Goal: Transaction & Acquisition: Purchase product/service

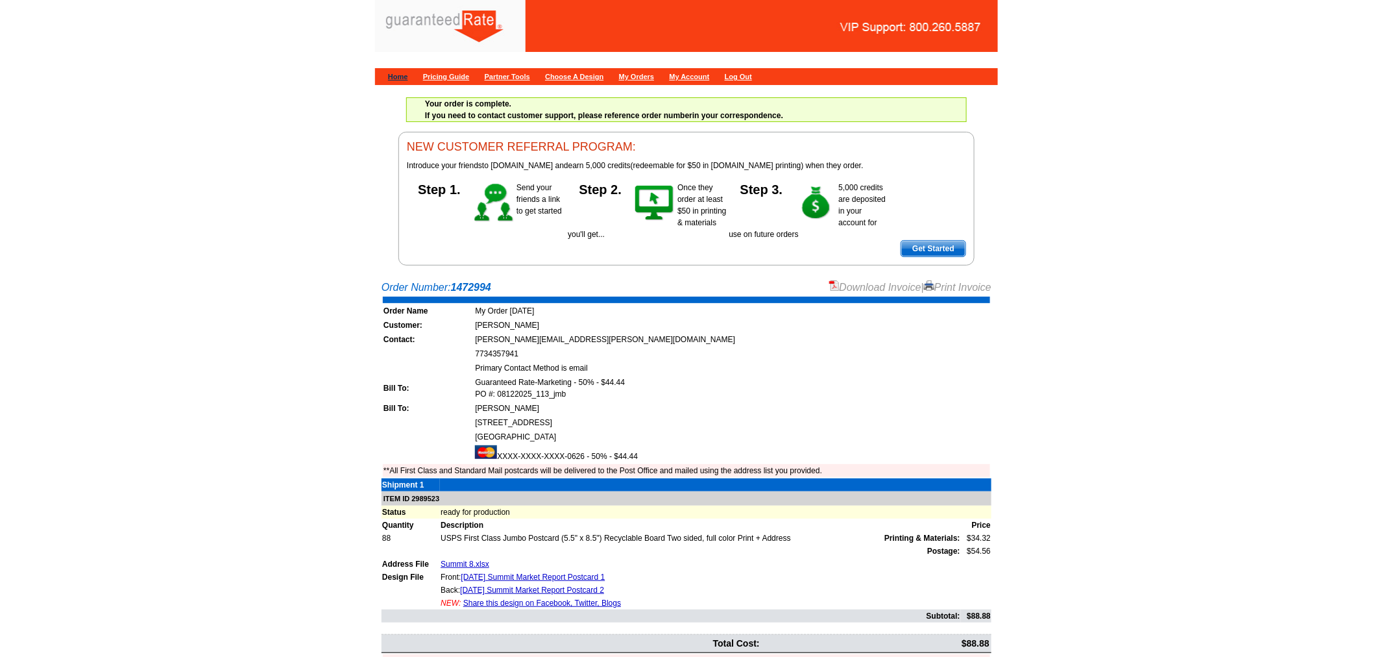
click at [399, 75] on link "Home" at bounding box center [398, 77] width 20 height 8
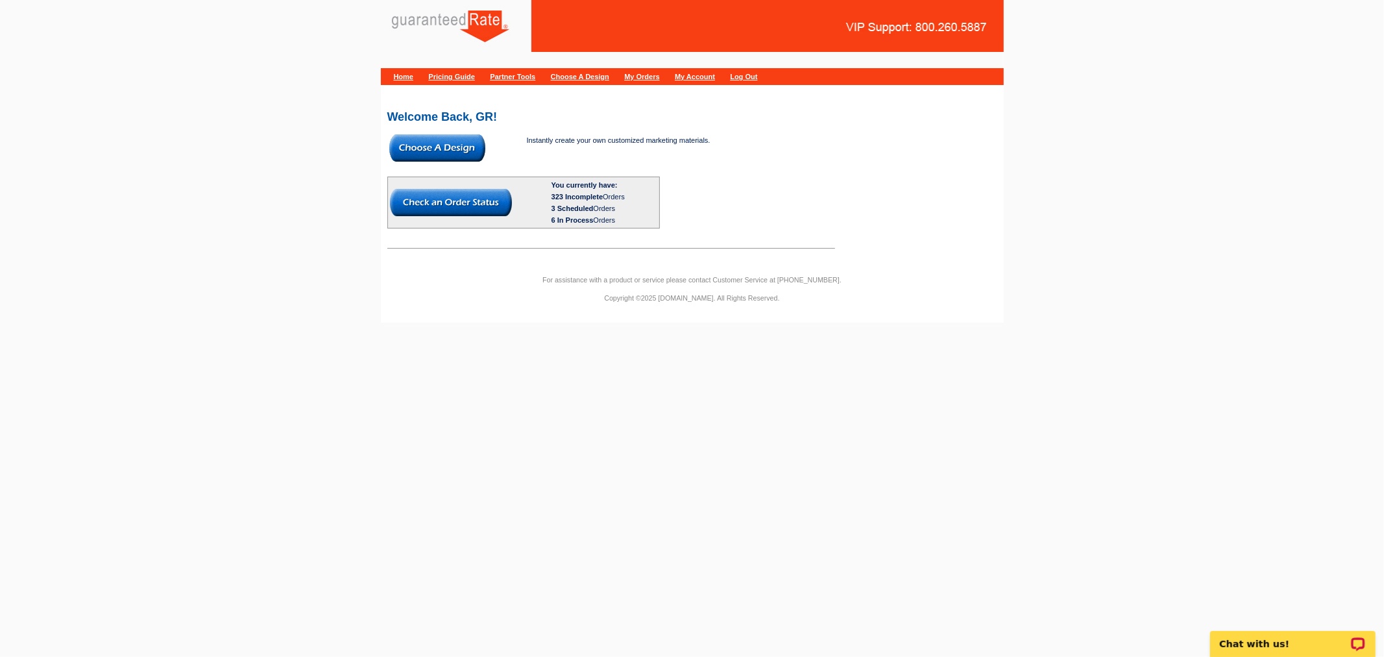
click at [459, 147] on img at bounding box center [437, 147] width 96 height 27
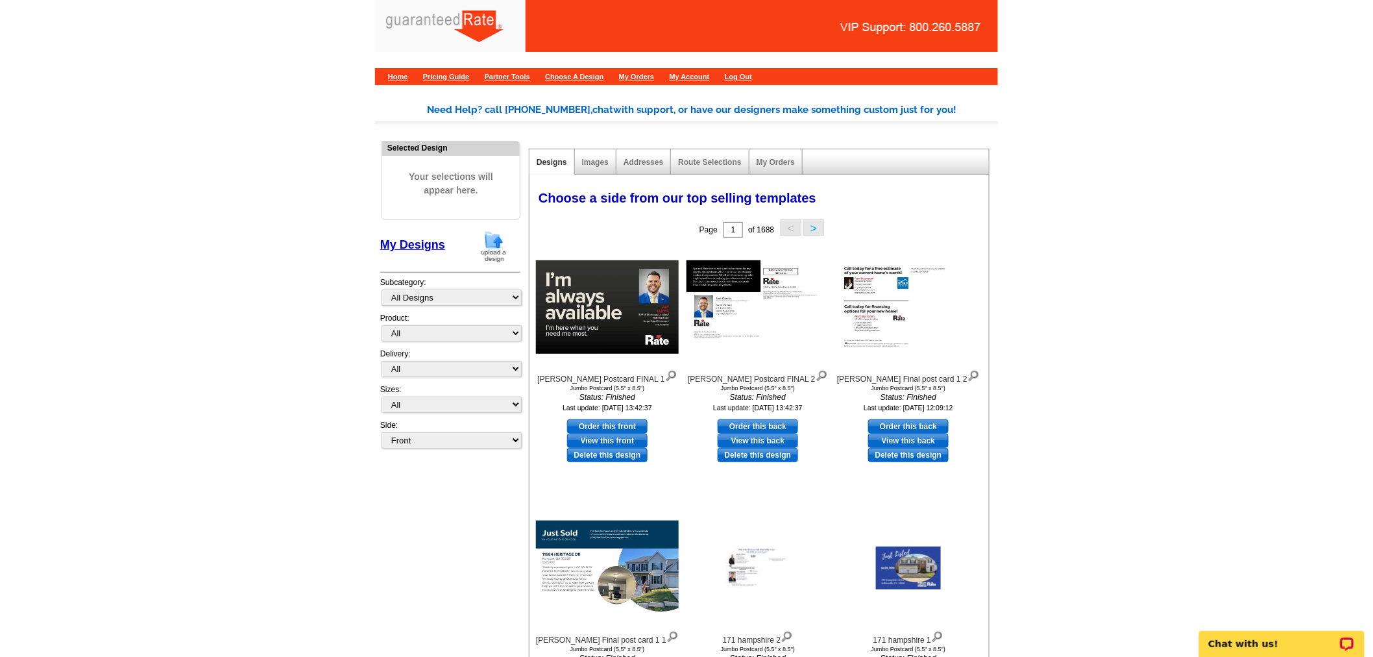
click at [489, 240] on img at bounding box center [494, 246] width 34 height 33
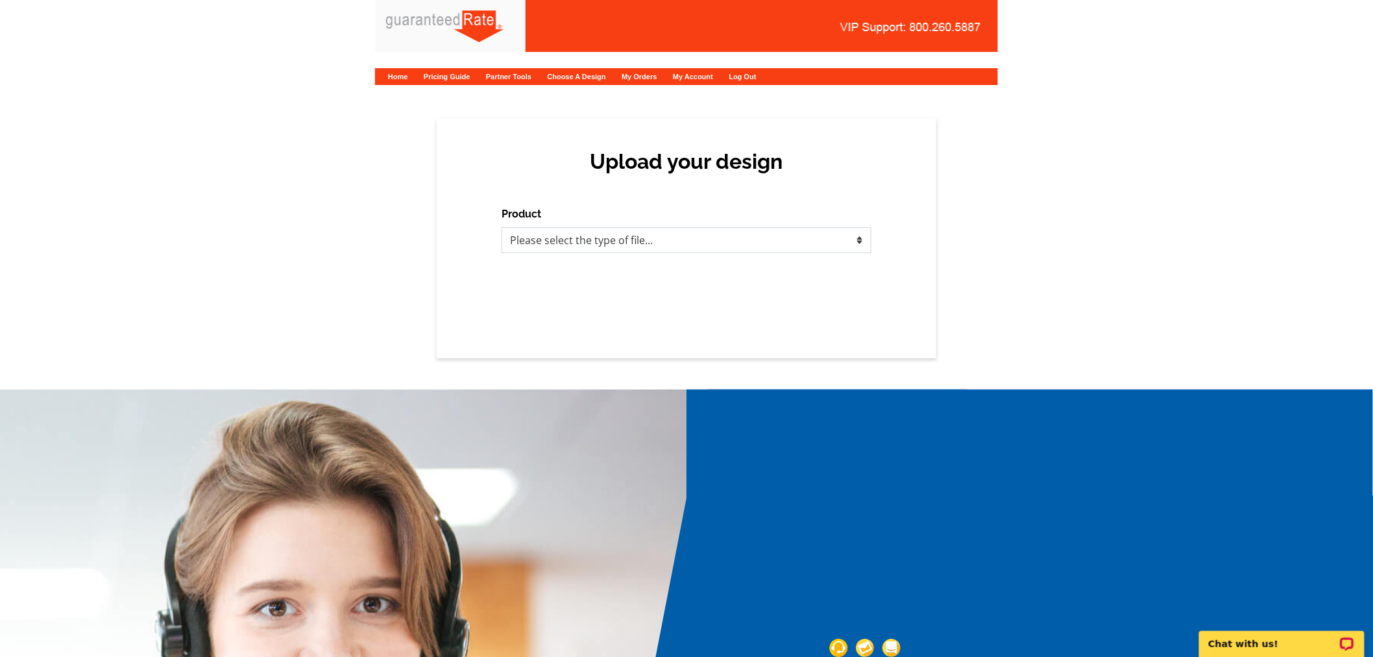
click at [617, 237] on select "Please select the type of file... Postcards Calendars Business Cards Letters an…" at bounding box center [687, 240] width 370 height 26
select select "1"
click at [502, 227] on select "Please select the type of file... Postcards Calendars Business Cards Letters an…" at bounding box center [687, 240] width 370 height 26
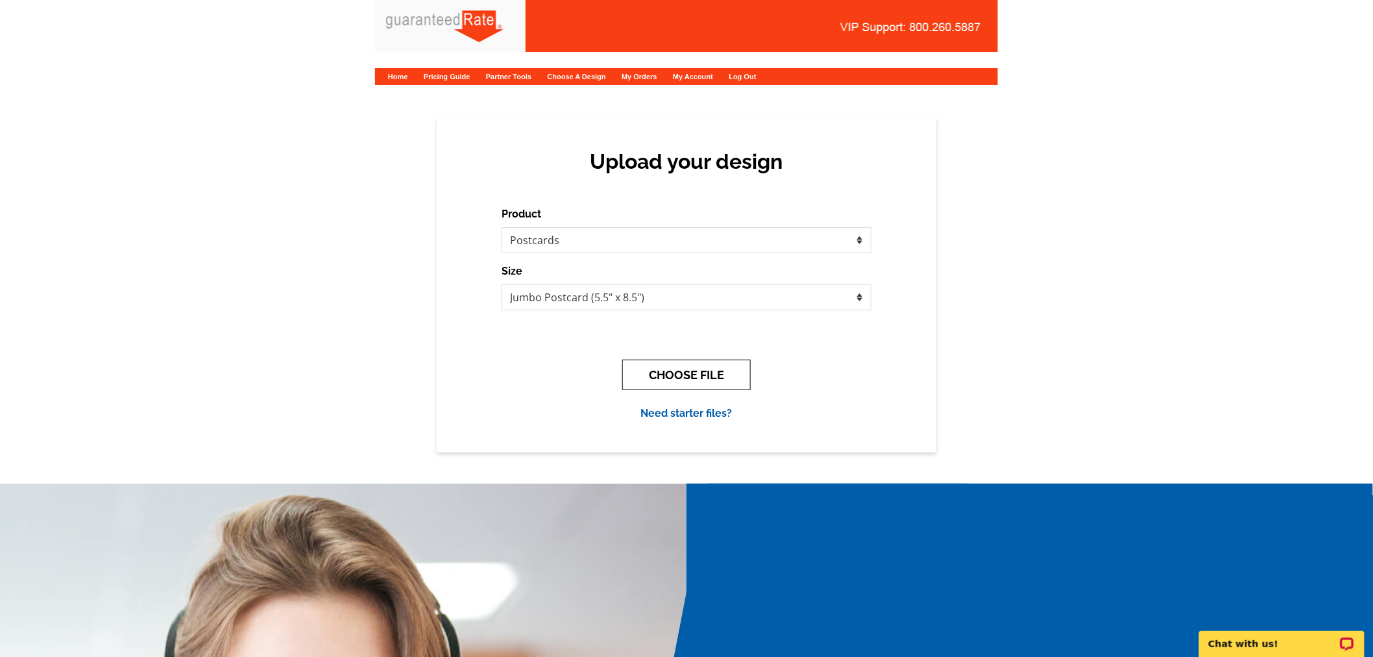
click at [717, 380] on button "CHOOSE FILE" at bounding box center [686, 374] width 128 height 30
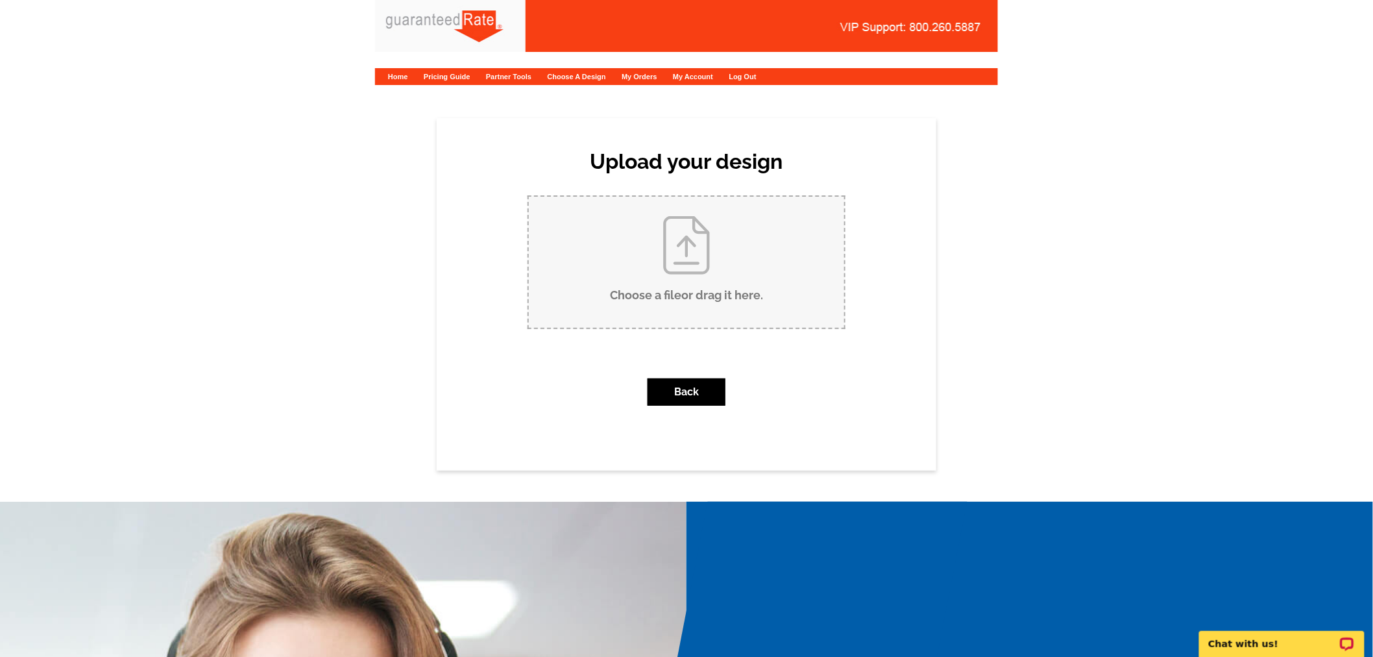
click at [721, 282] on input "Choose a file or drag it here ." at bounding box center [686, 262] width 315 height 131
type input "C:\fakepath\July 2025 Livingston Market Report Postcard.pdf"
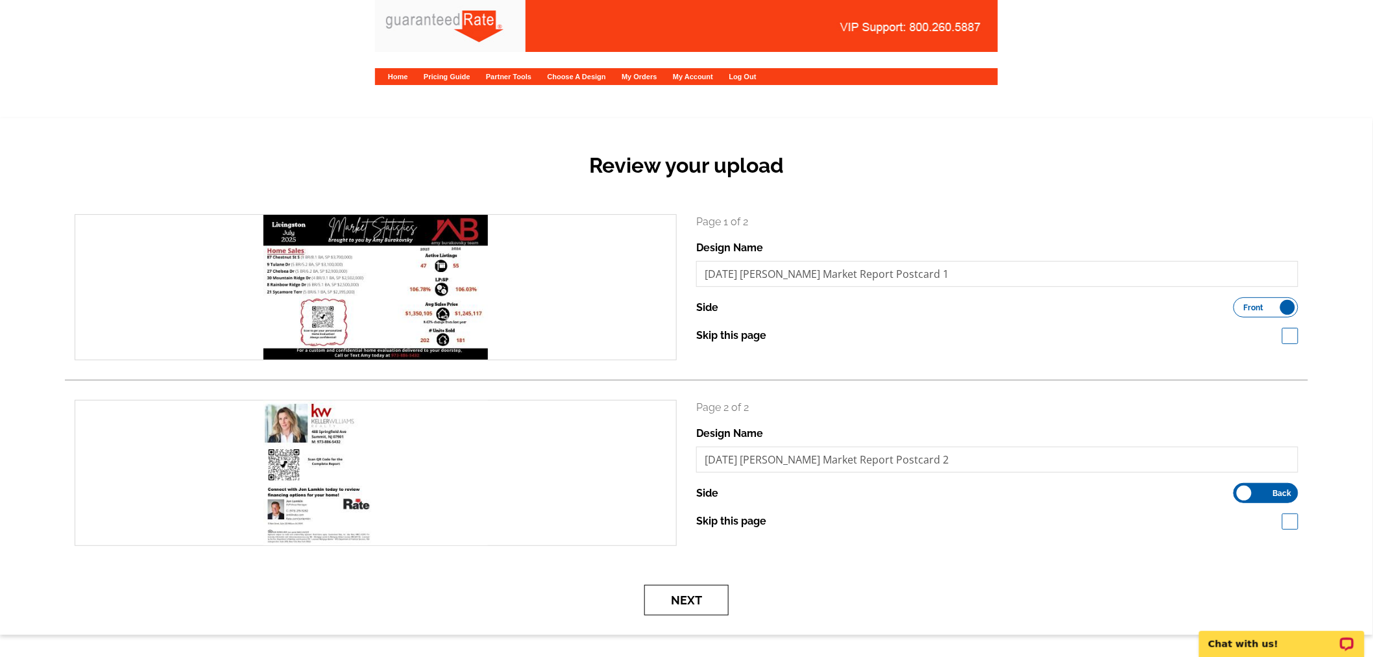
click at [677, 605] on button "Next" at bounding box center [686, 600] width 84 height 30
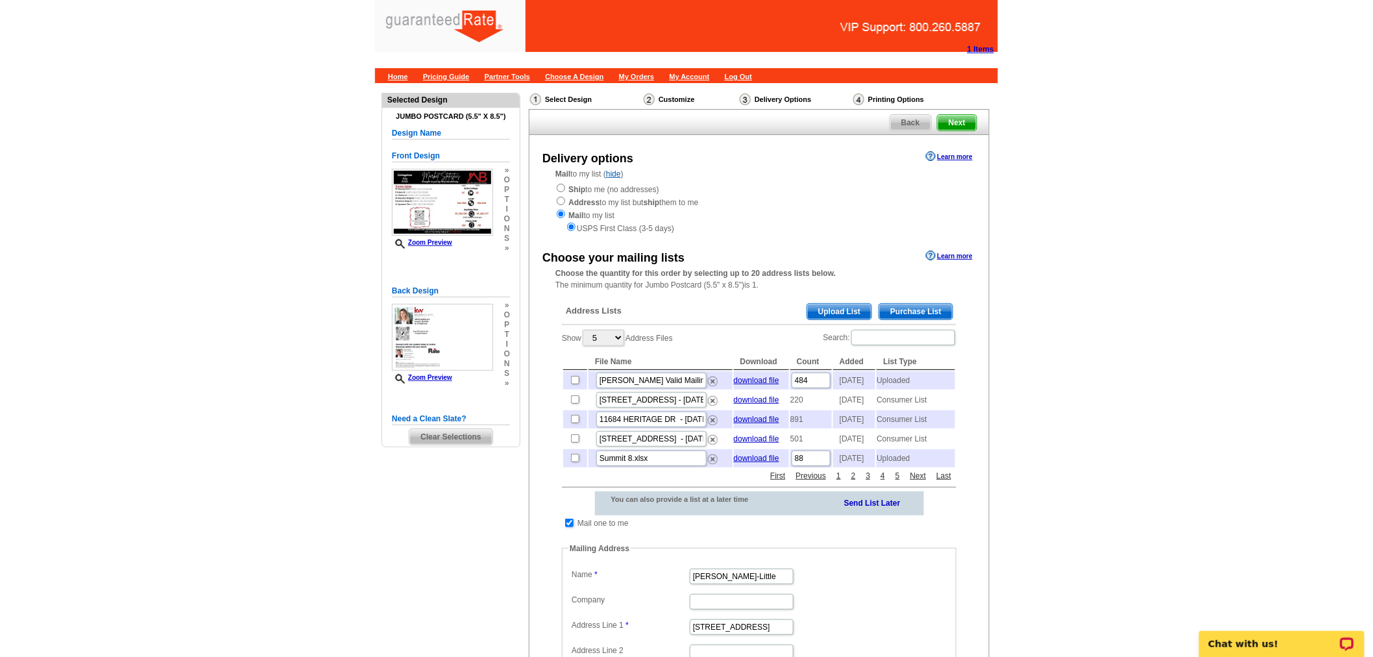
click at [569, 527] on input "checkbox" at bounding box center [569, 522] width 8 height 8
checkbox input "false"
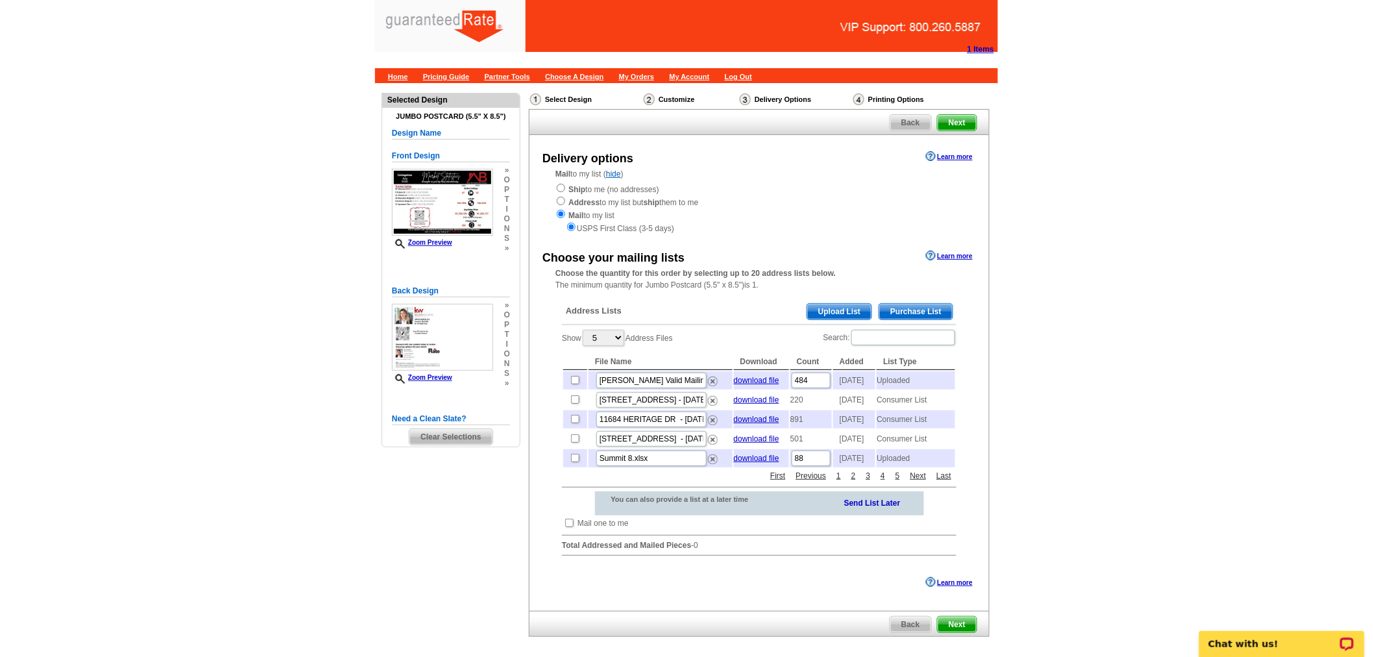
click at [835, 313] on span "Upload List" at bounding box center [839, 312] width 64 height 16
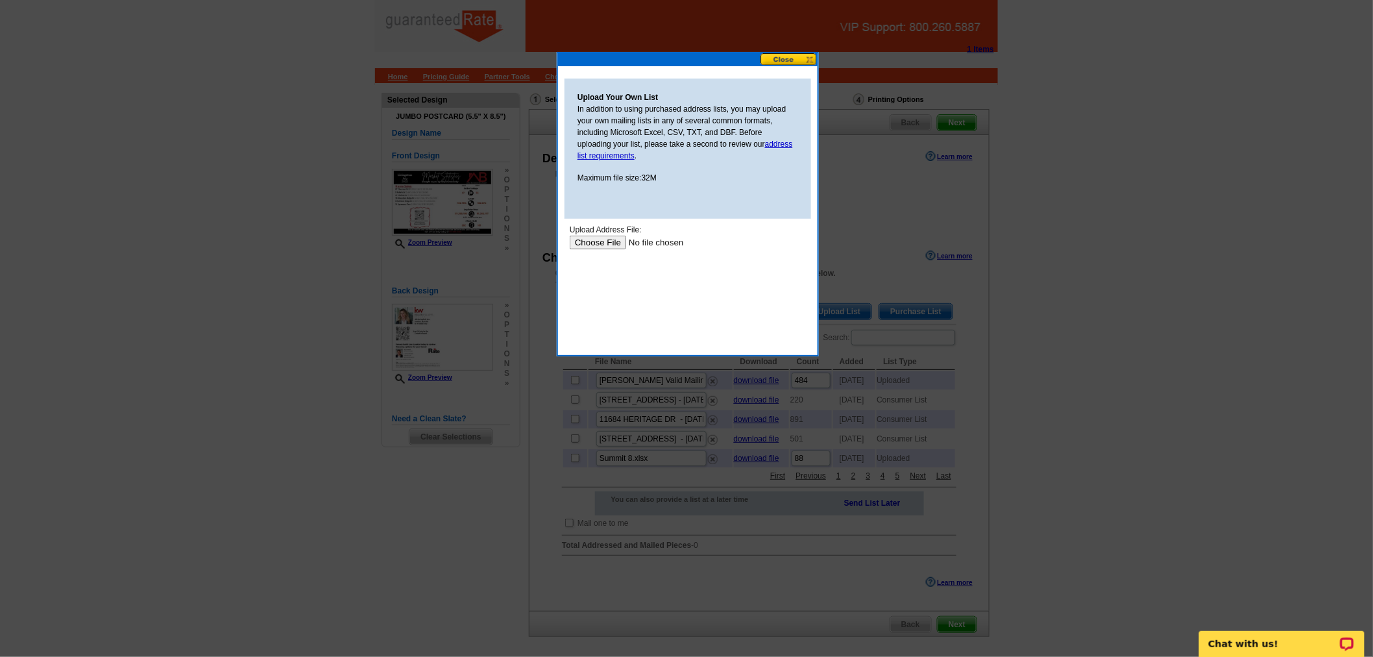
click at [591, 235] on input "file" at bounding box center [651, 242] width 164 height 14
type input "C:\fakepath\Livingston (8).xlsx"
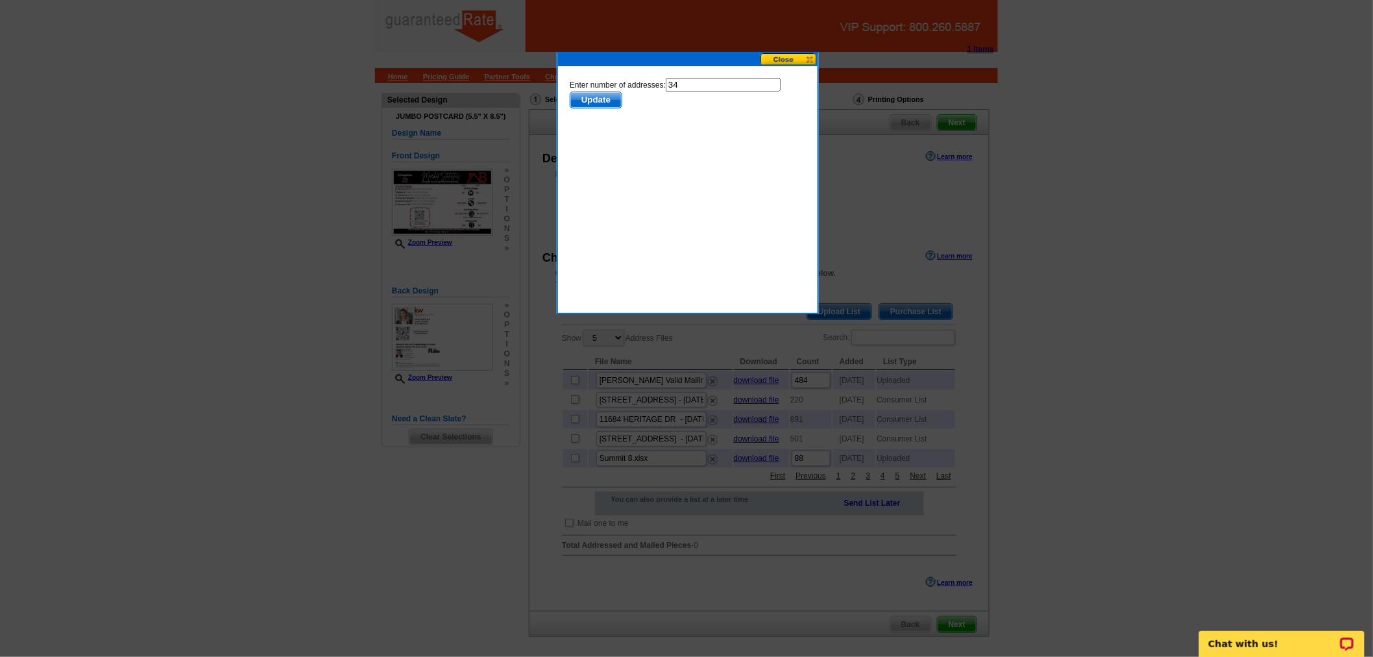
click at [582, 97] on span "Update" at bounding box center [595, 99] width 51 height 16
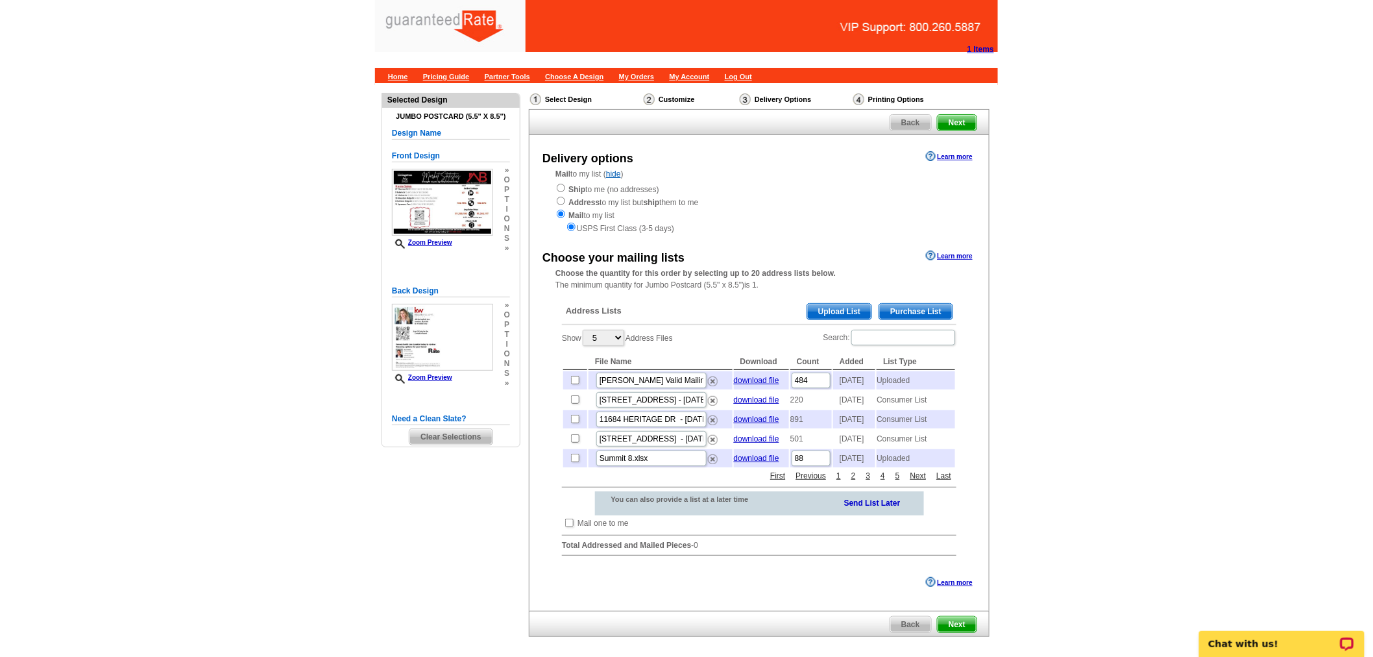
scroll to position [118, 0]
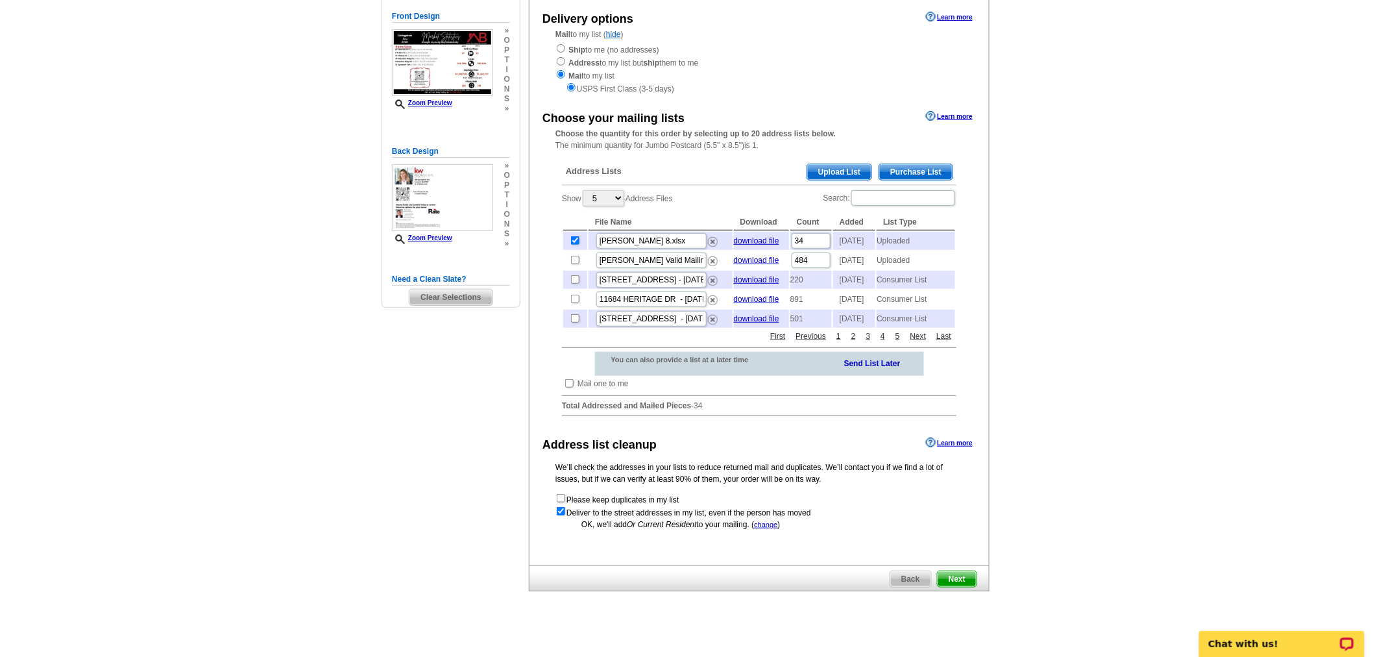
scroll to position [164, 0]
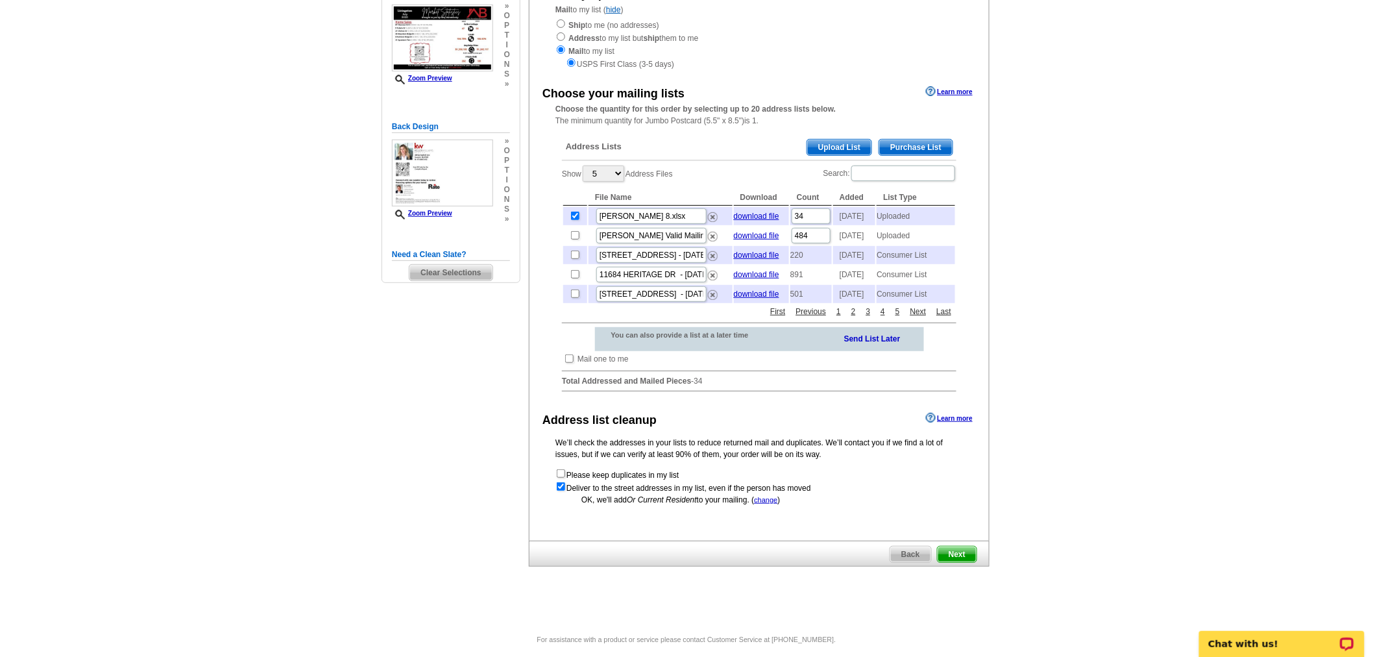
click at [956, 562] on span "Next" at bounding box center [957, 554] width 39 height 16
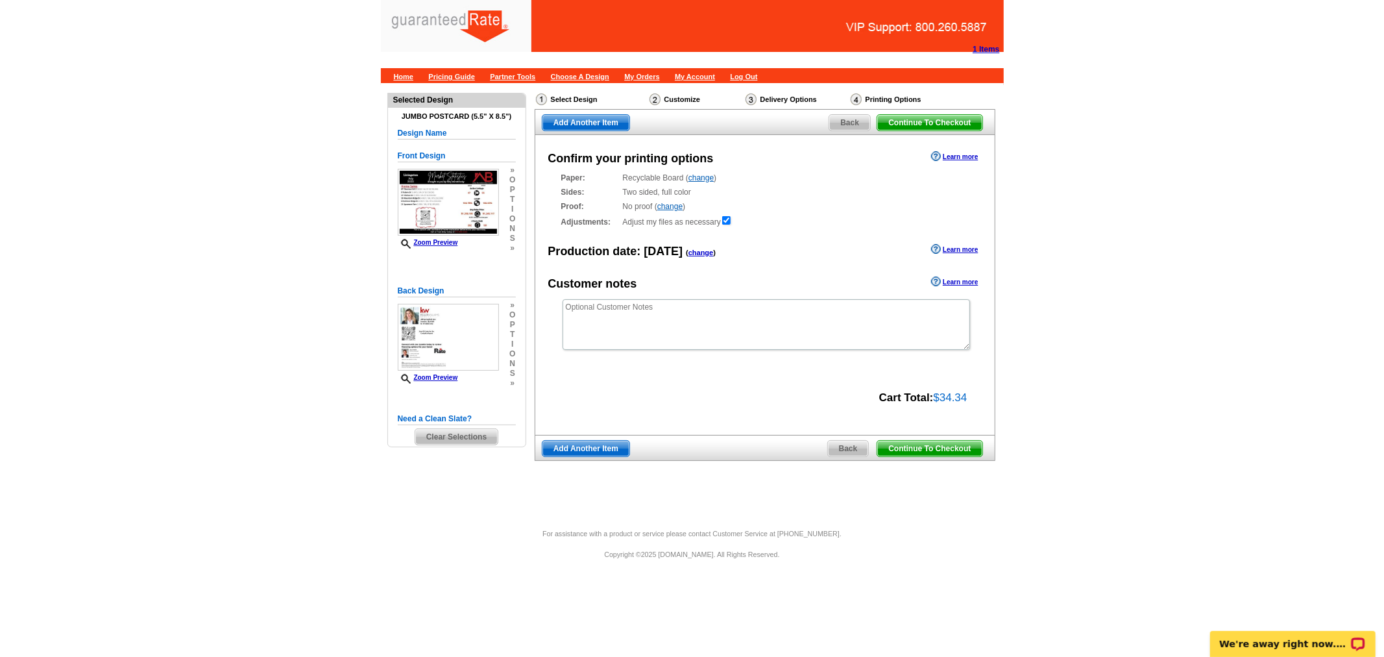
click at [963, 448] on span "Continue To Checkout" at bounding box center [929, 449] width 104 height 16
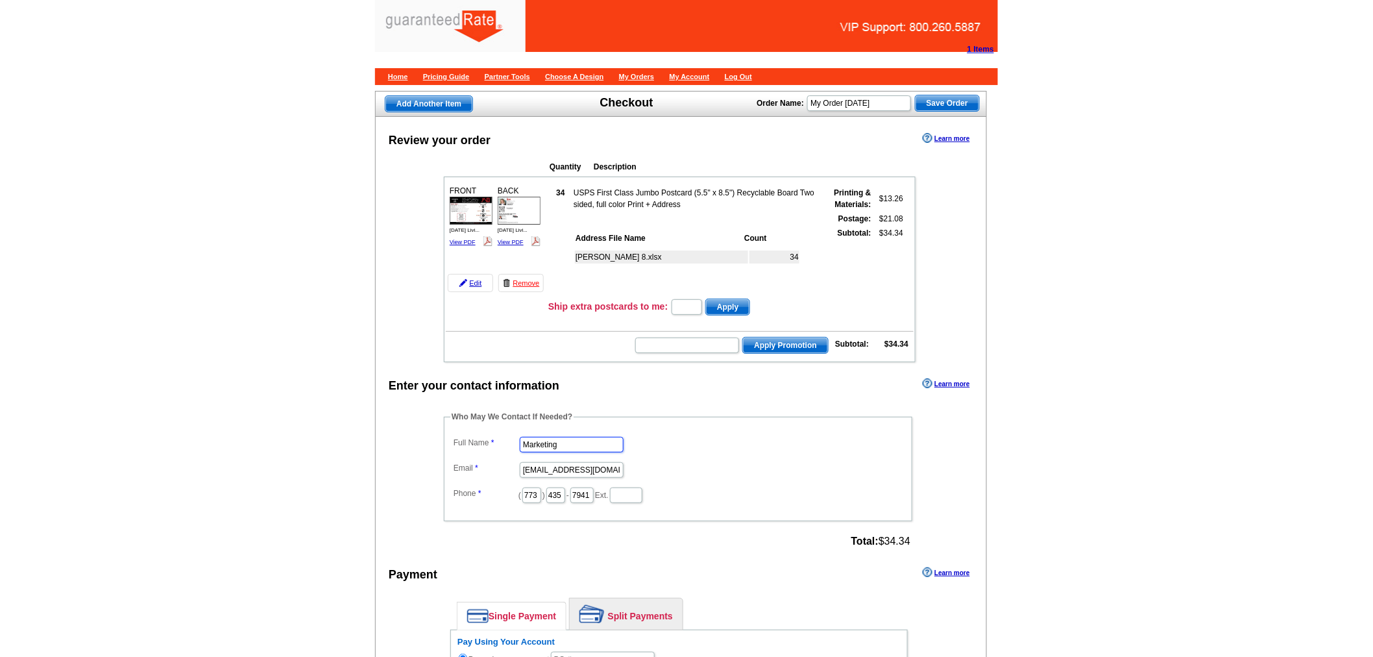
click at [564, 438] on input "Marketing" at bounding box center [572, 445] width 104 height 16
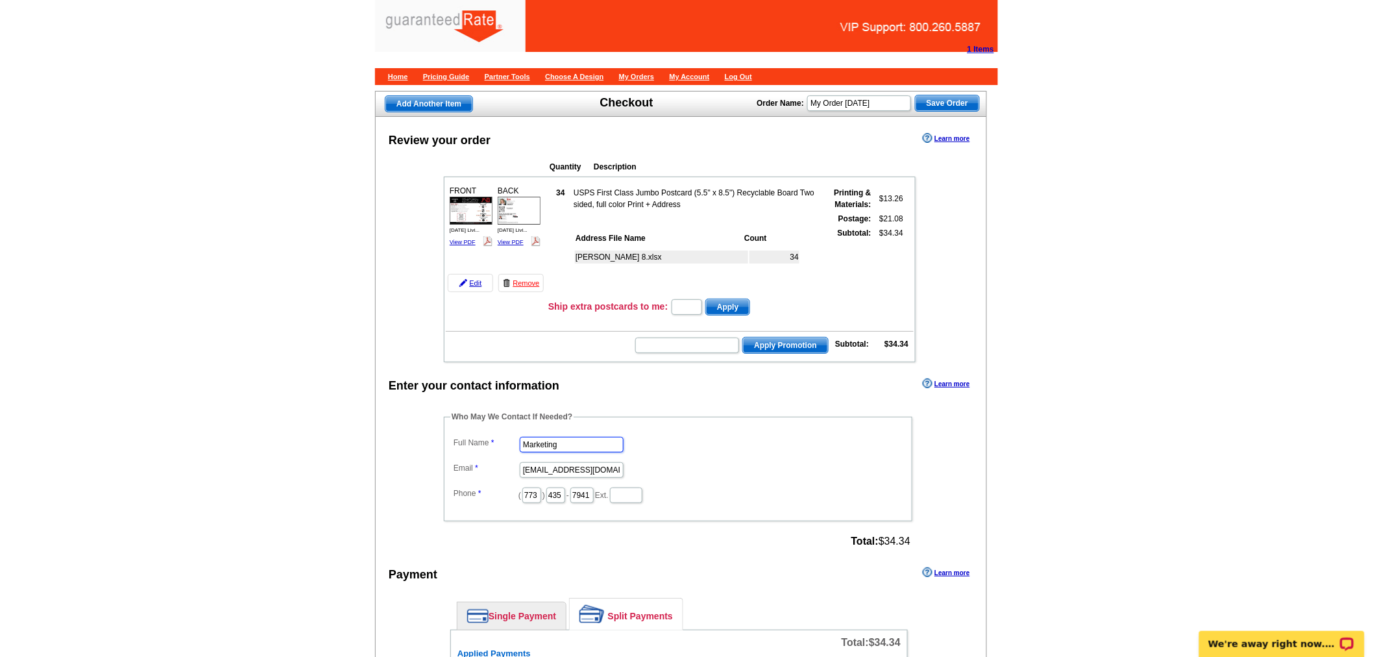
drag, startPoint x: 570, startPoint y: 438, endPoint x: 527, endPoint y: 445, distance: 43.4
click at [527, 445] on dd "Marketing" at bounding box center [677, 443] width 455 height 20
type input "M"
type input "[PERSON_NAME]"
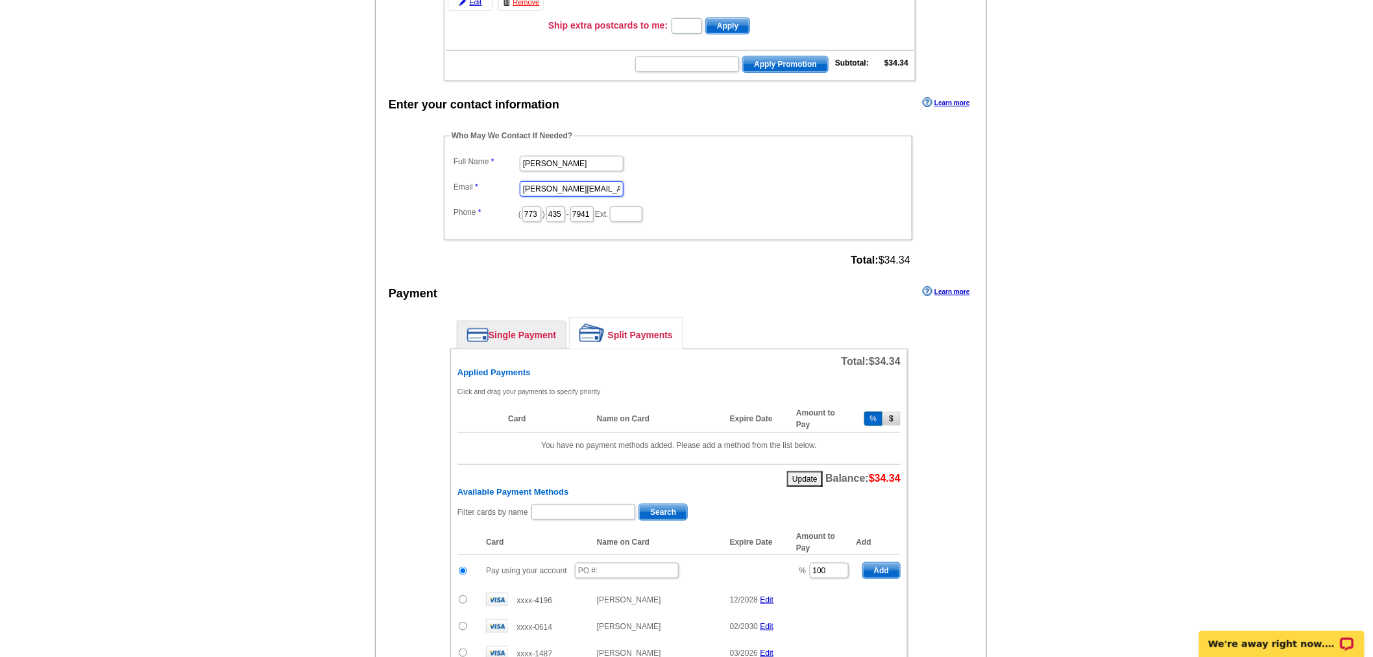
scroll to position [288, 0]
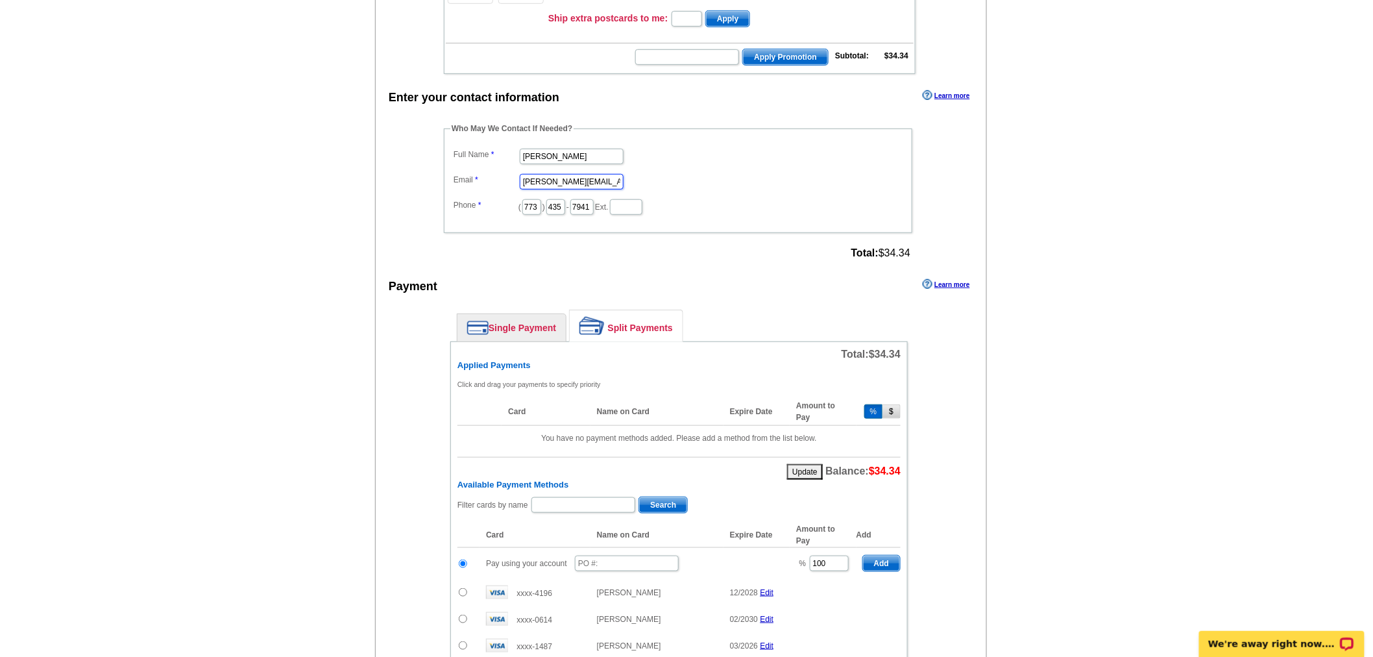
type input "jocelyn.balint@rate.com"
click at [634, 555] on input "text" at bounding box center [627, 563] width 104 height 16
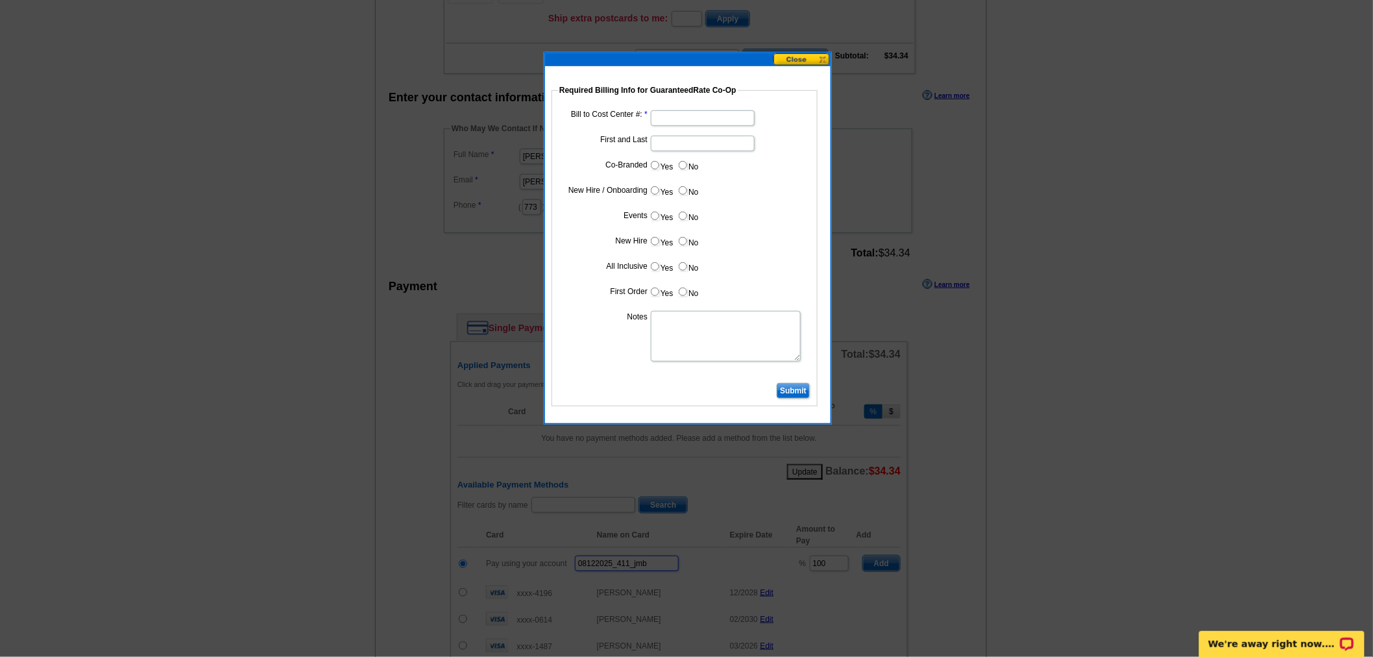
type input "08122025_411_jmb"
click at [681, 114] on input "Bill to Cost Center #:" at bounding box center [703, 118] width 104 height 16
type input "1857"
click at [703, 139] on input "First and Last" at bounding box center [703, 144] width 104 height 16
type input "Jon Lamkin"
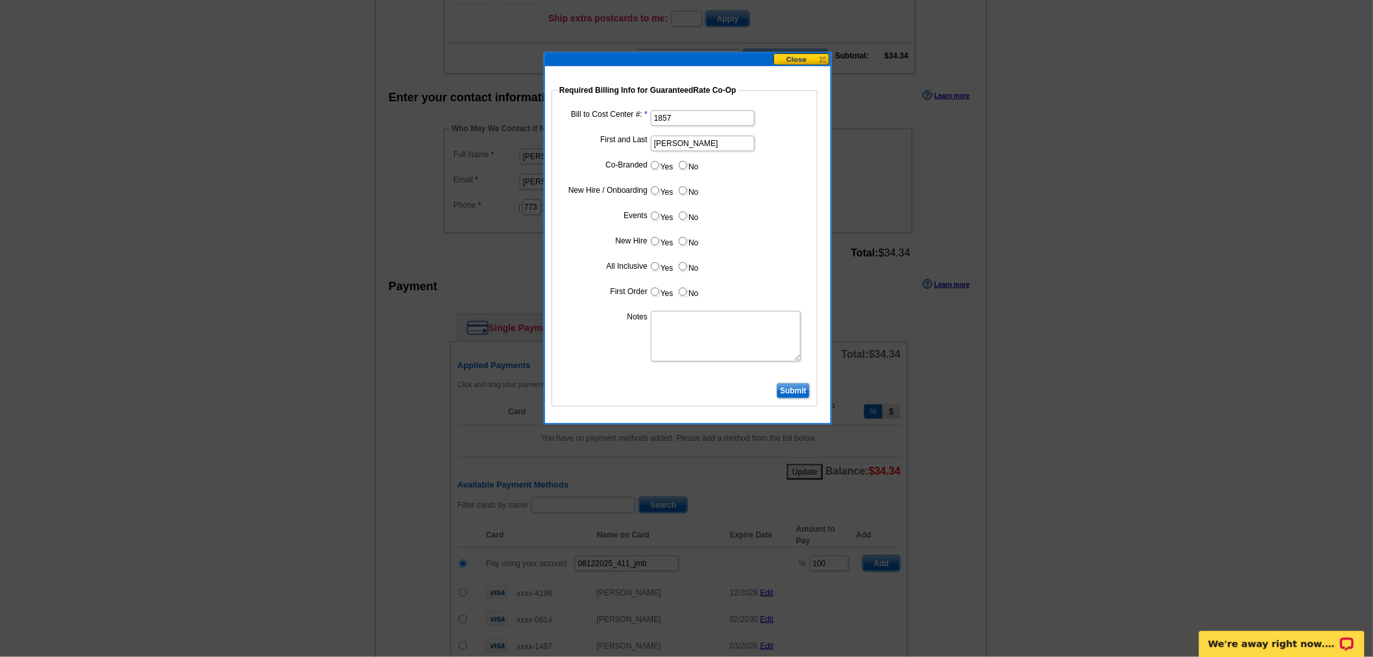
click at [657, 161] on input "Yes" at bounding box center [655, 165] width 8 height 8
radio input "true"
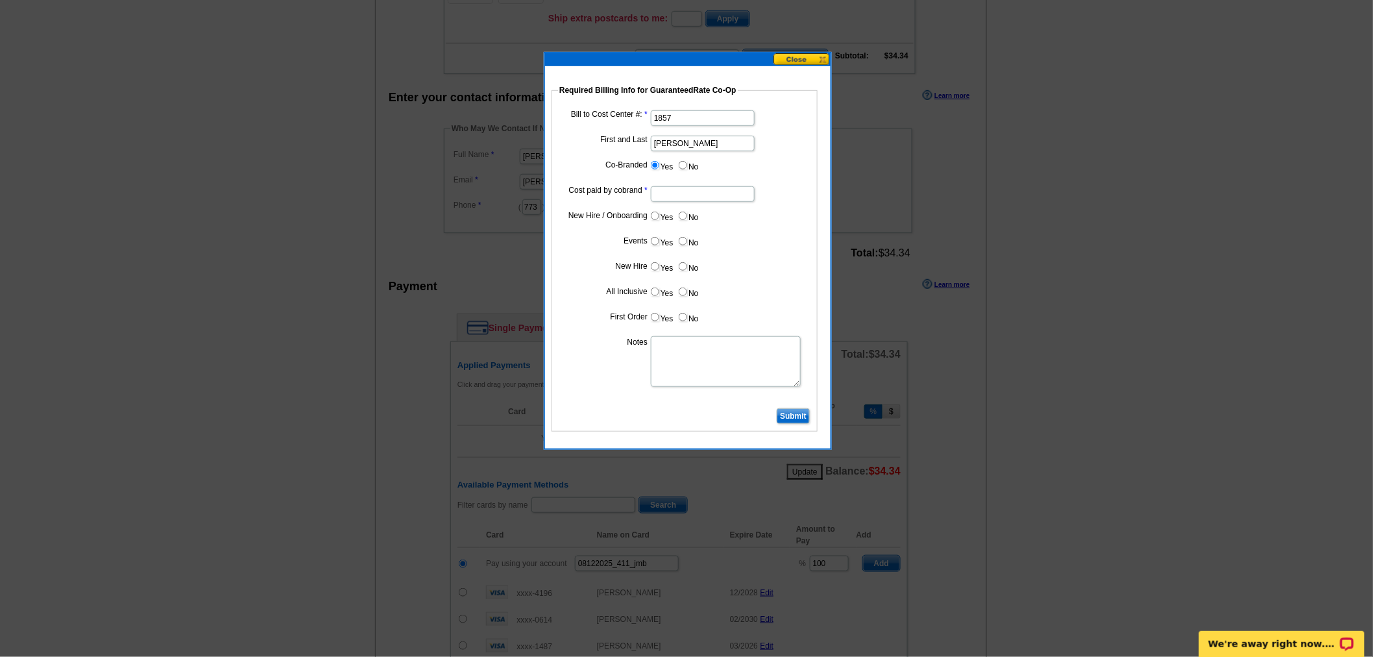
click at [671, 189] on input "Cost paid by cobrand" at bounding box center [703, 194] width 104 height 16
type input "50%"
drag, startPoint x: 681, startPoint y: 210, endPoint x: 690, endPoint y: 240, distance: 31.6
click at [683, 215] on label "No" at bounding box center [687, 215] width 21 height 15
click at [683, 215] on input "No" at bounding box center [683, 216] width 8 height 8
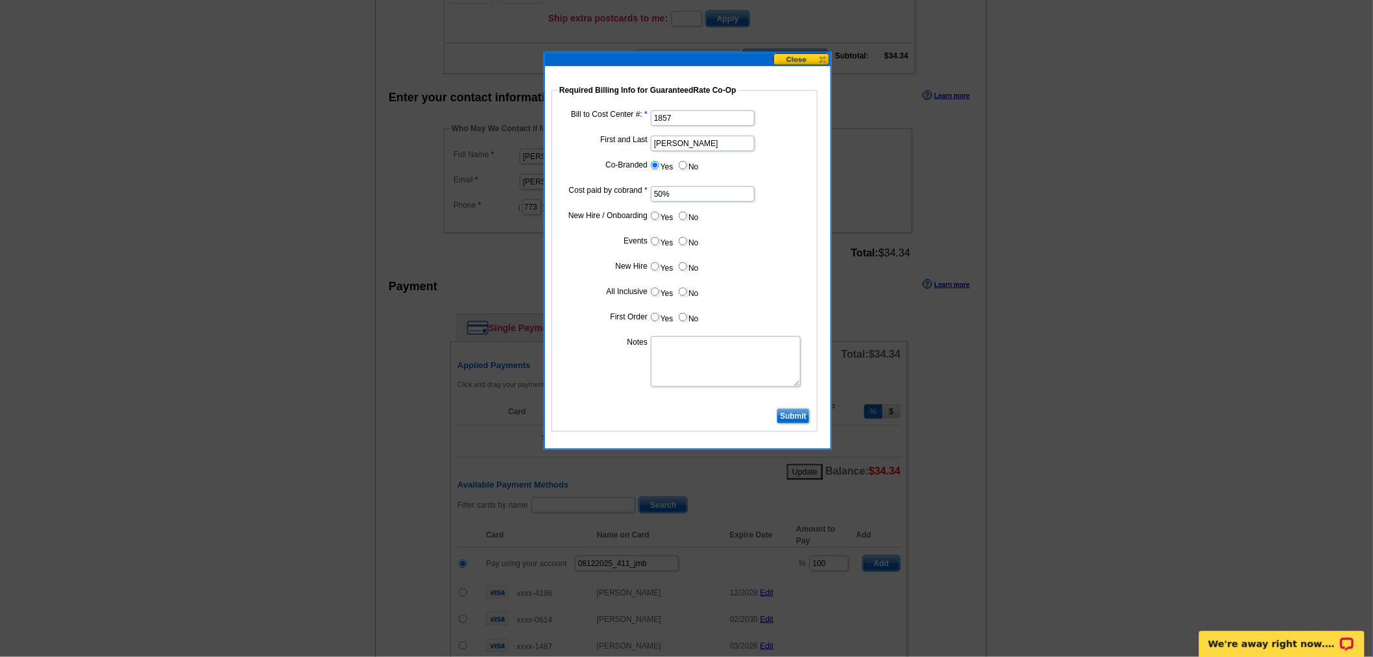
radio input "true"
click at [682, 237] on input "No" at bounding box center [683, 241] width 8 height 8
radio input "true"
drag, startPoint x: 680, startPoint y: 260, endPoint x: 686, endPoint y: 287, distance: 28.0
click at [681, 269] on label "No" at bounding box center [687, 266] width 21 height 15
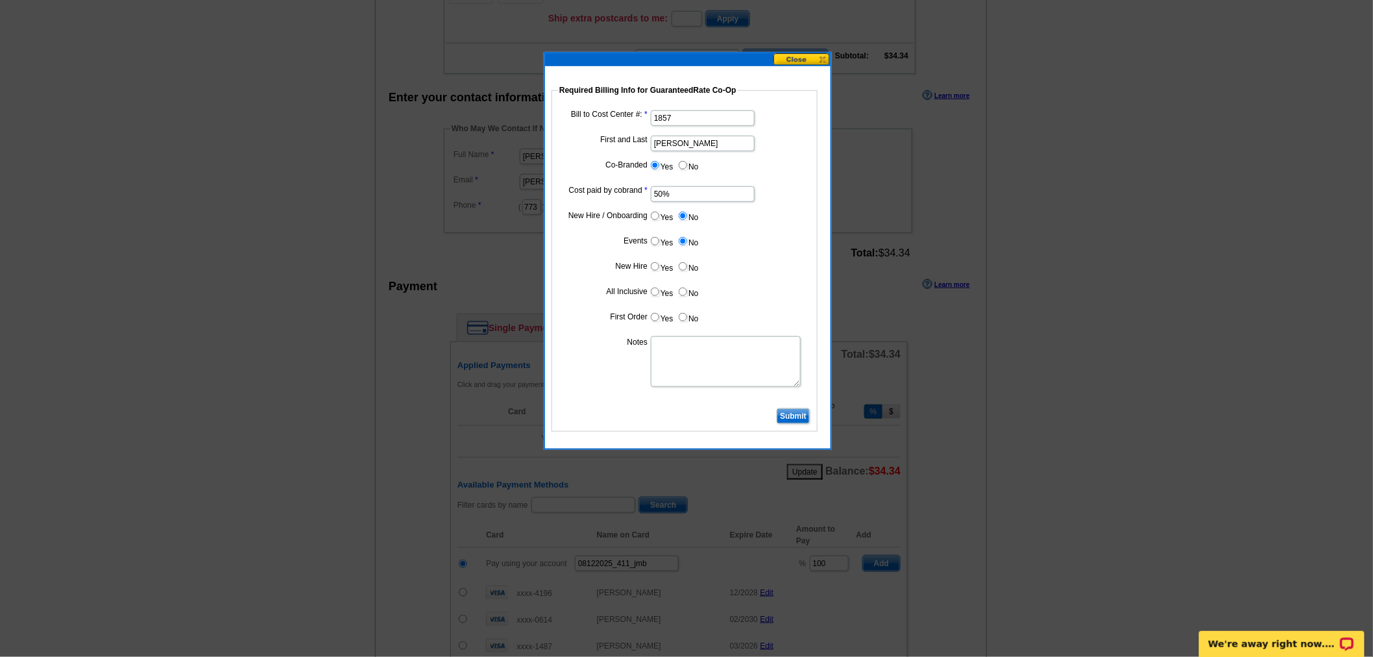
click at [681, 269] on input "No" at bounding box center [683, 266] width 8 height 8
radio input "true"
click at [686, 287] on label "No" at bounding box center [687, 291] width 21 height 15
click at [686, 287] on input "No" at bounding box center [683, 291] width 8 height 8
radio input "true"
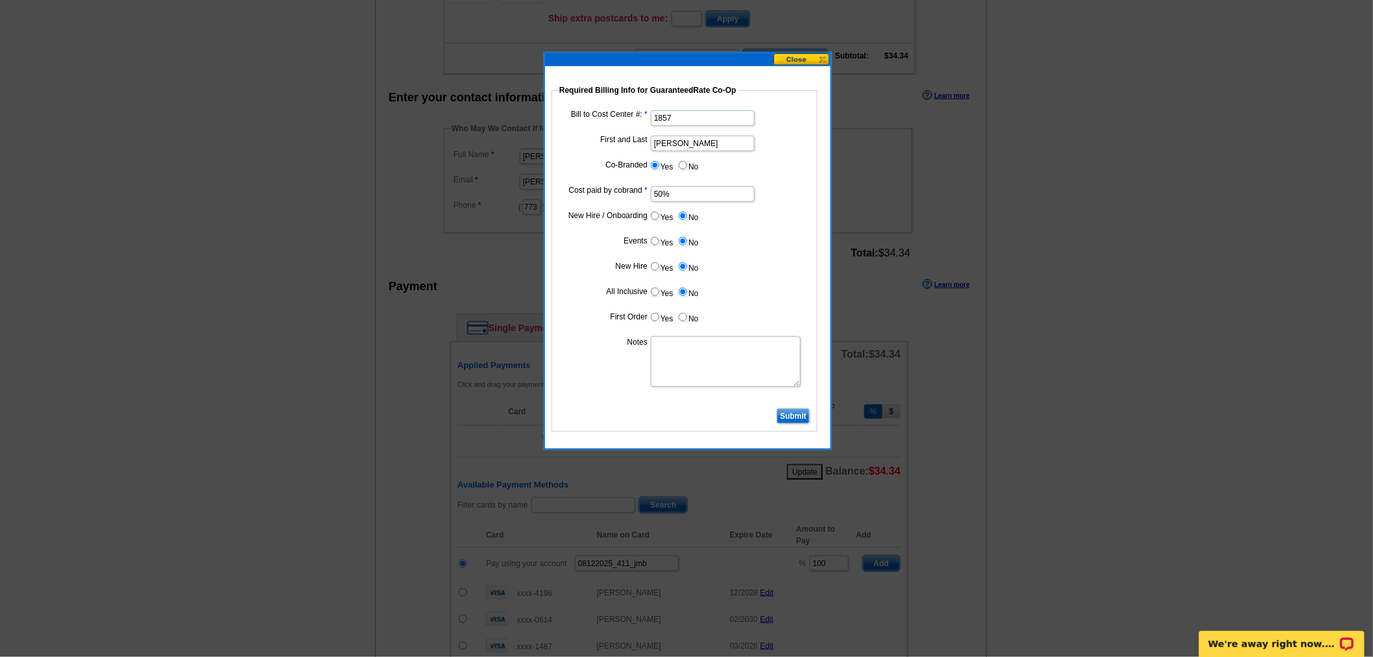
click at [679, 319] on input "No" at bounding box center [683, 317] width 8 height 8
radio input "true"
click at [789, 412] on input "Submit" at bounding box center [793, 416] width 33 height 16
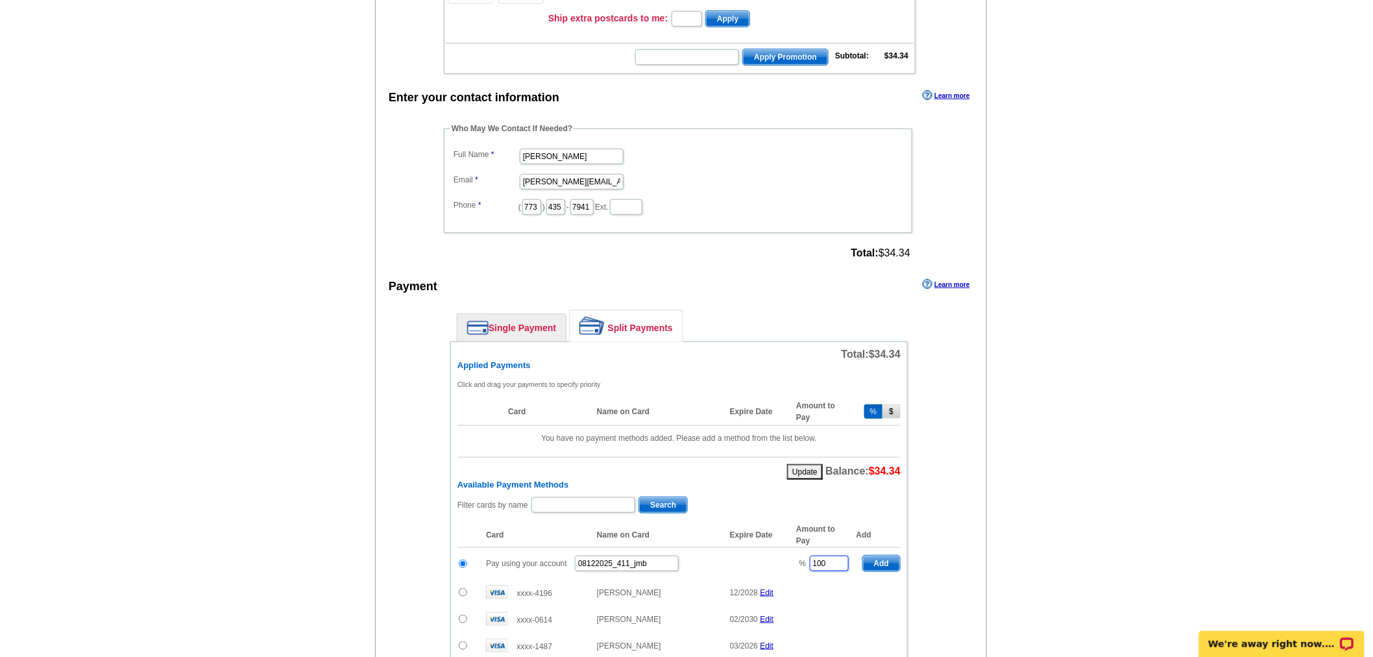
drag, startPoint x: 840, startPoint y: 558, endPoint x: 753, endPoint y: 549, distance: 87.4
click at [753, 549] on tr "Pay using your account 08122025_411_jmb % 100 Add" at bounding box center [678, 564] width 443 height 32
click at [880, 555] on span "Add" at bounding box center [881, 563] width 37 height 16
type input "100"
radio input "false"
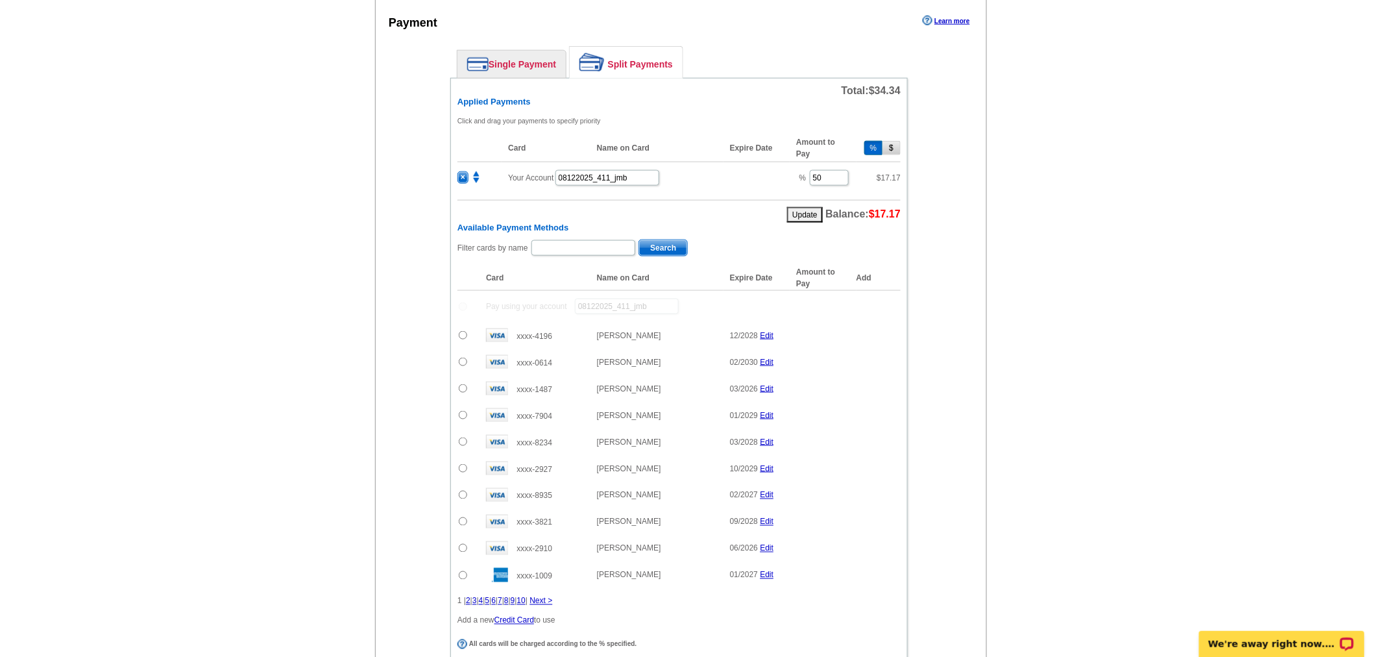
scroll to position [576, 0]
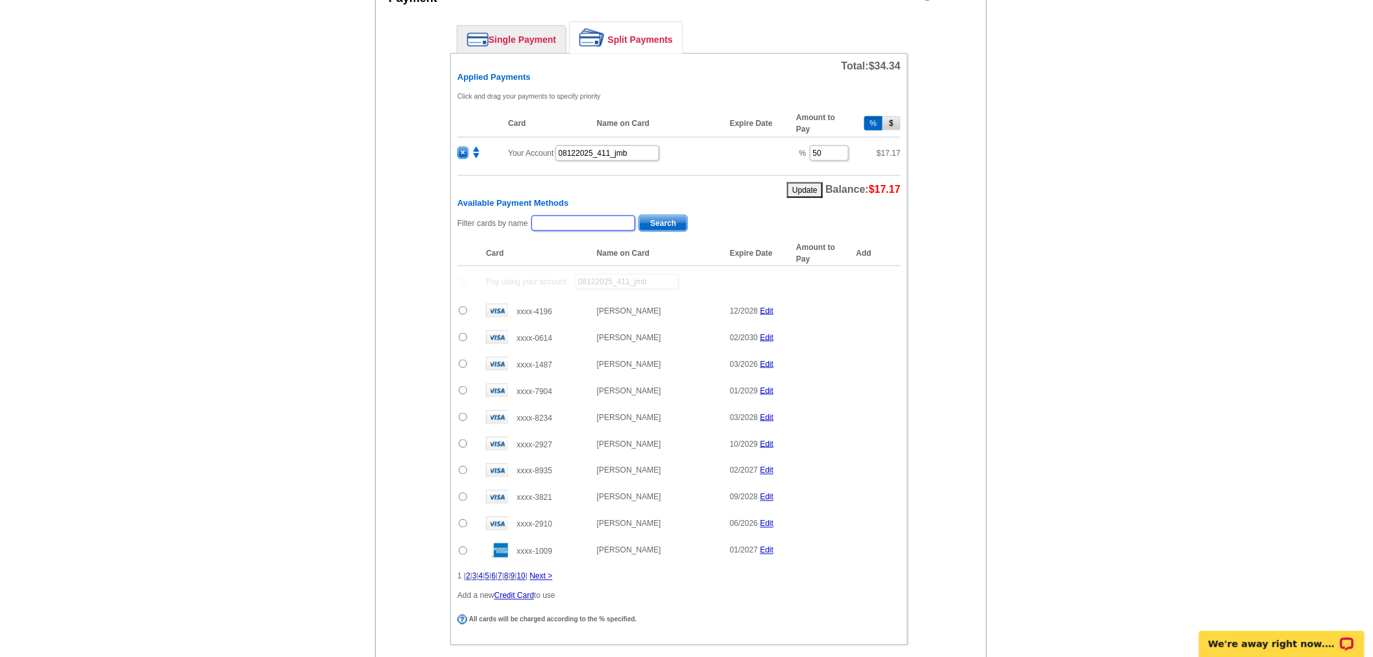
click at [604, 218] on input "text" at bounding box center [583, 223] width 104 height 16
type input "Amy B"
click at [658, 215] on span "Search" at bounding box center [663, 223] width 48 height 16
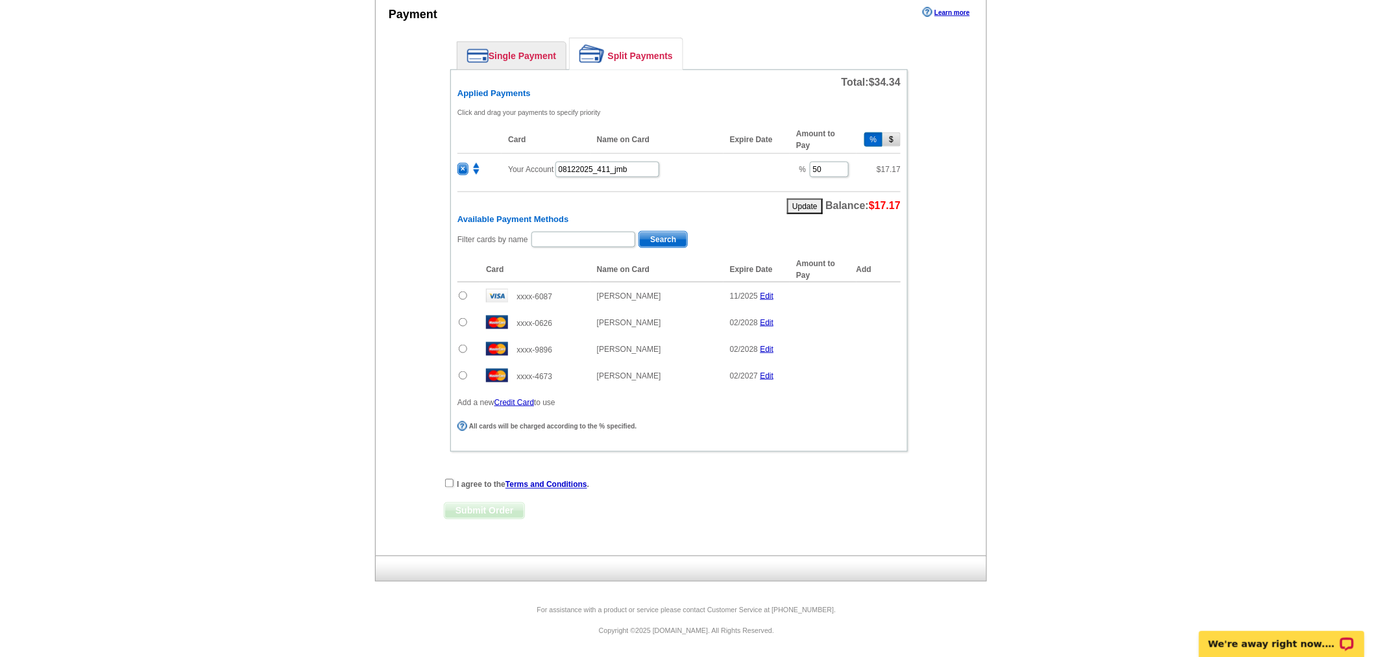
scroll to position [552, 0]
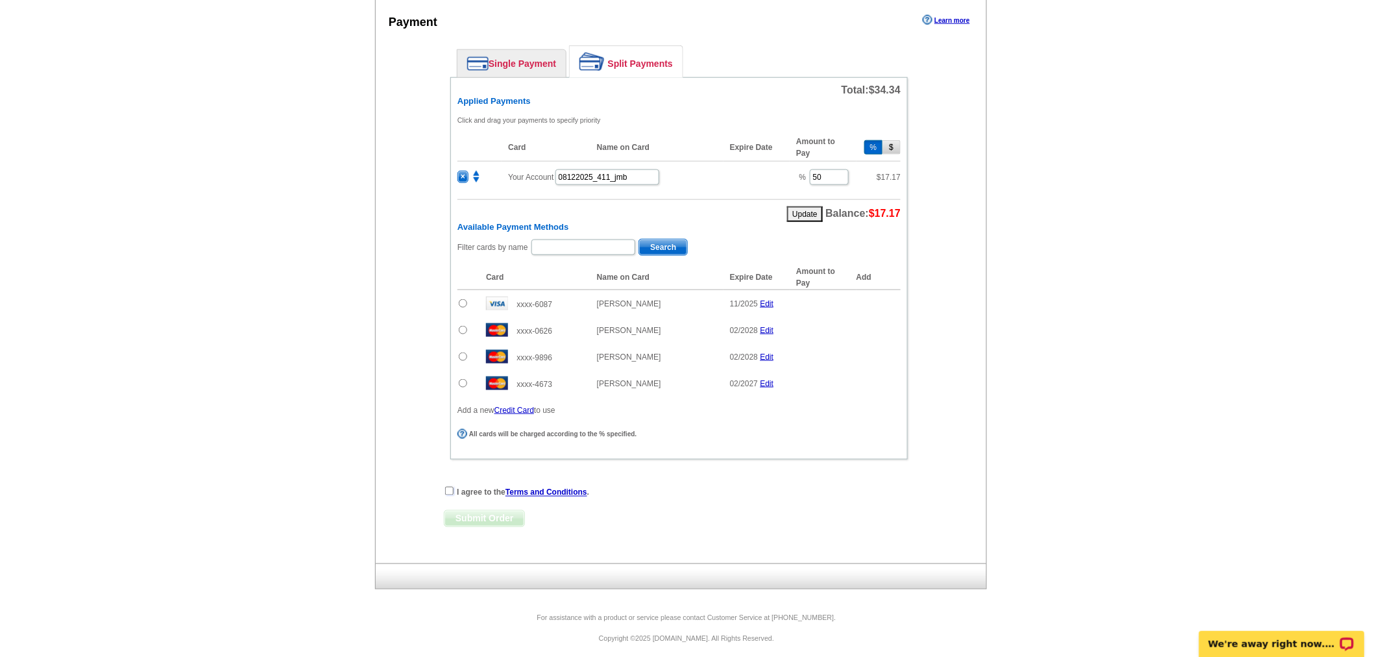
click at [450, 487] on input "checkbox" at bounding box center [449, 491] width 8 height 8
checkbox input "true"
click at [463, 326] on input "radio" at bounding box center [463, 330] width 8 height 8
click at [883, 325] on span "Add" at bounding box center [881, 332] width 37 height 16
radio input "false"
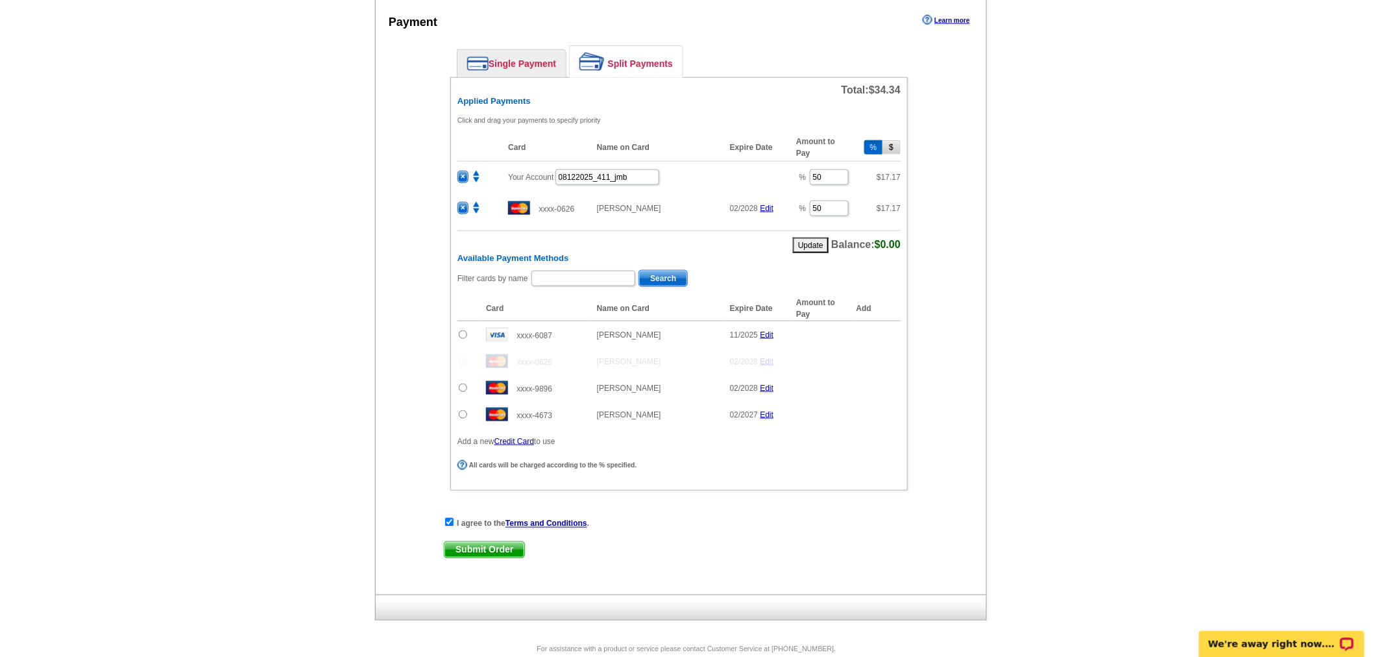
click at [498, 542] on span "Submit Order" at bounding box center [484, 550] width 80 height 16
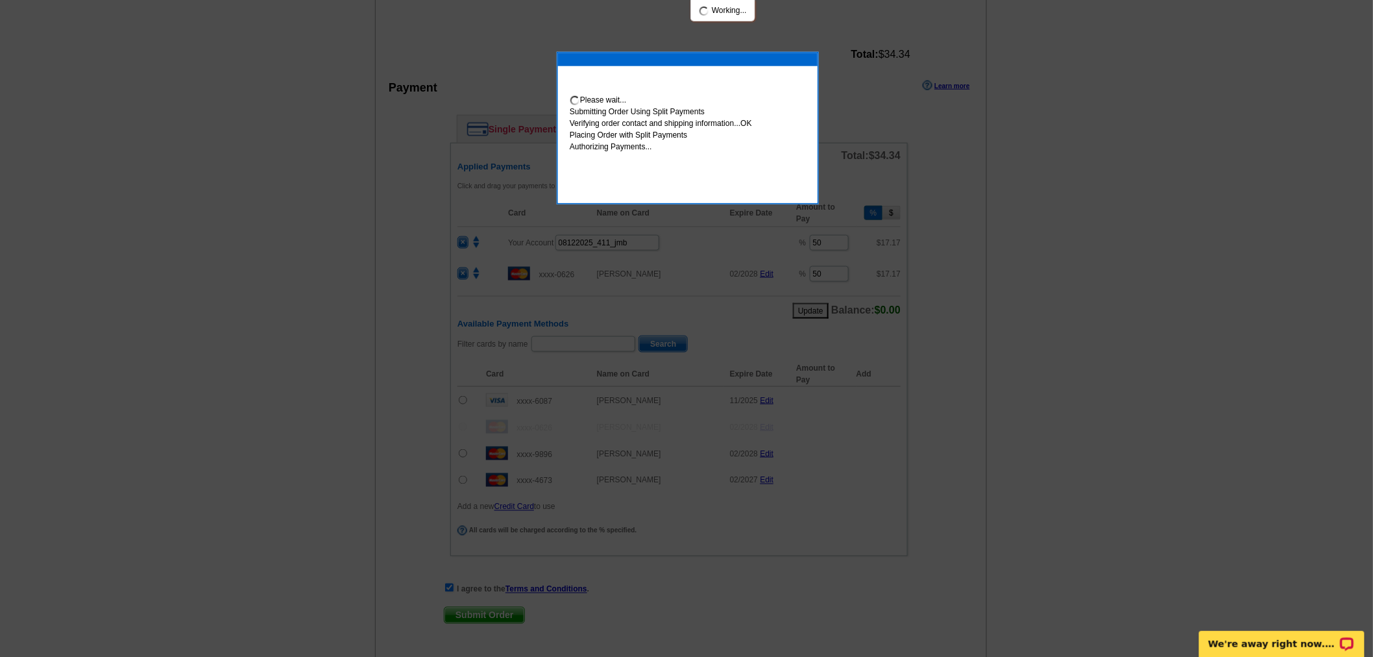
scroll to position [618, 0]
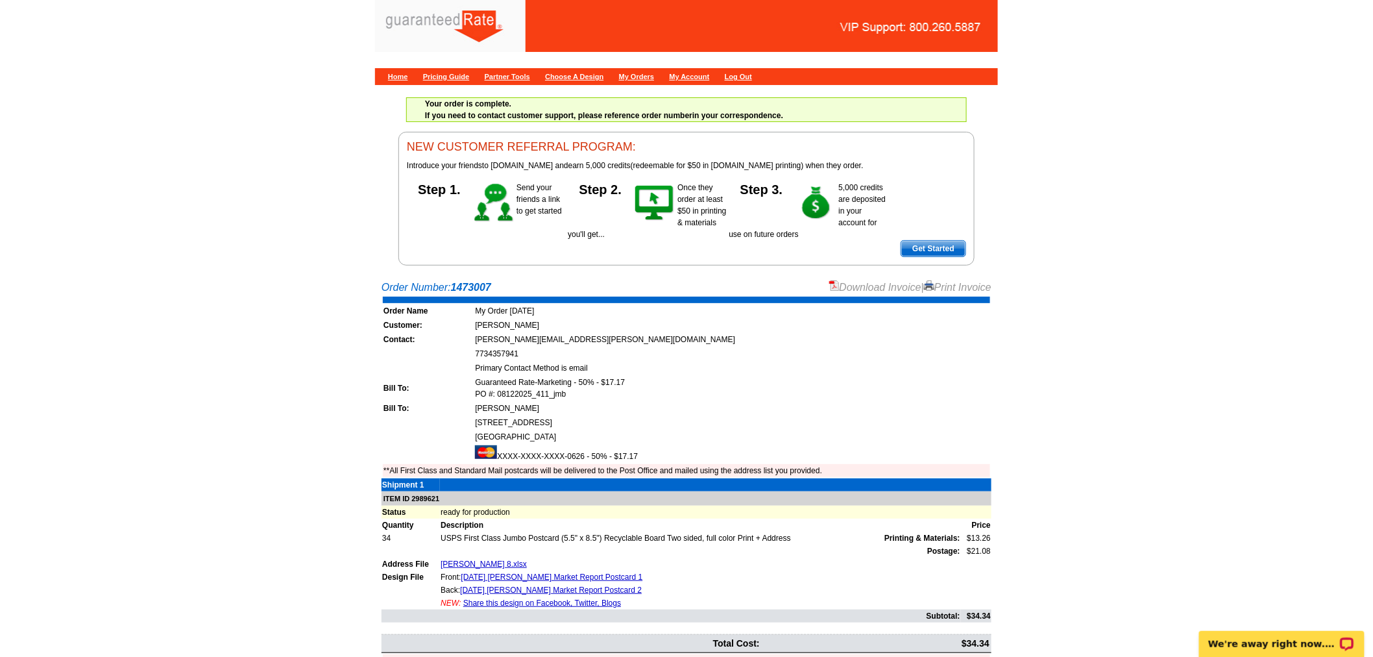
click at [856, 285] on link "Download Invoice" at bounding box center [875, 287] width 92 height 11
click at [394, 73] on link "Home" at bounding box center [398, 77] width 20 height 8
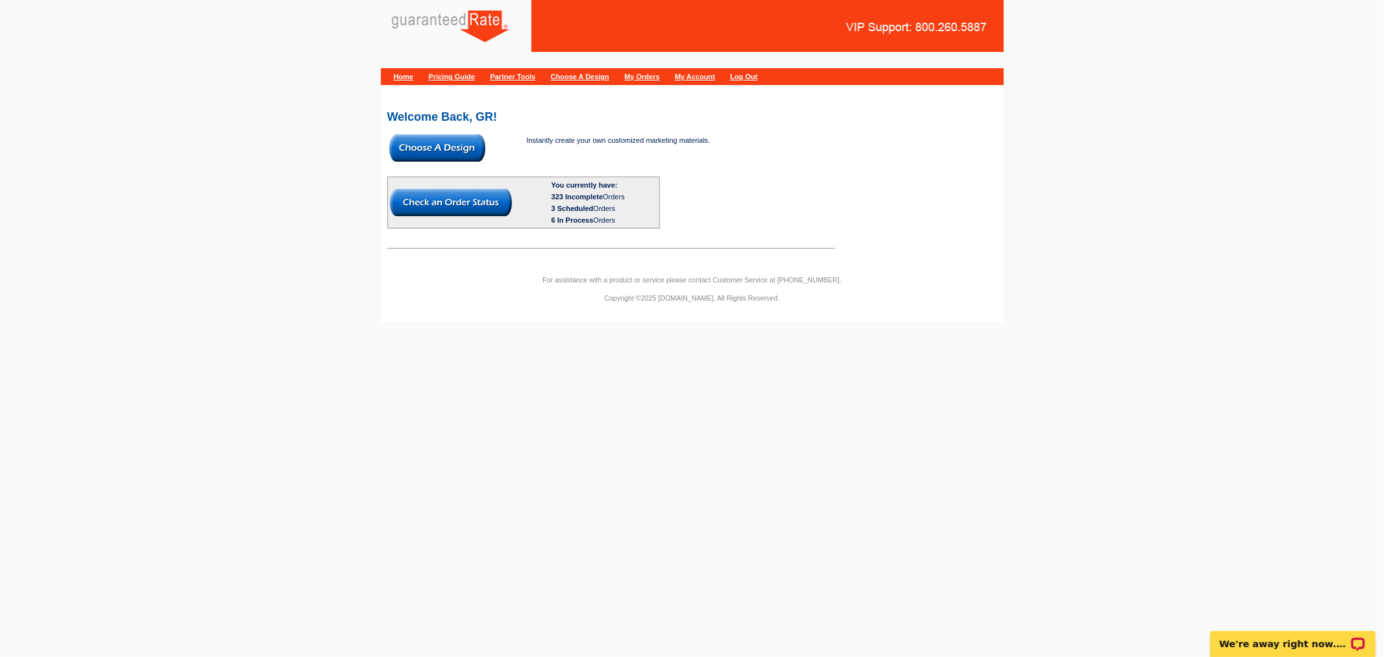
click at [459, 145] on img at bounding box center [437, 147] width 96 height 27
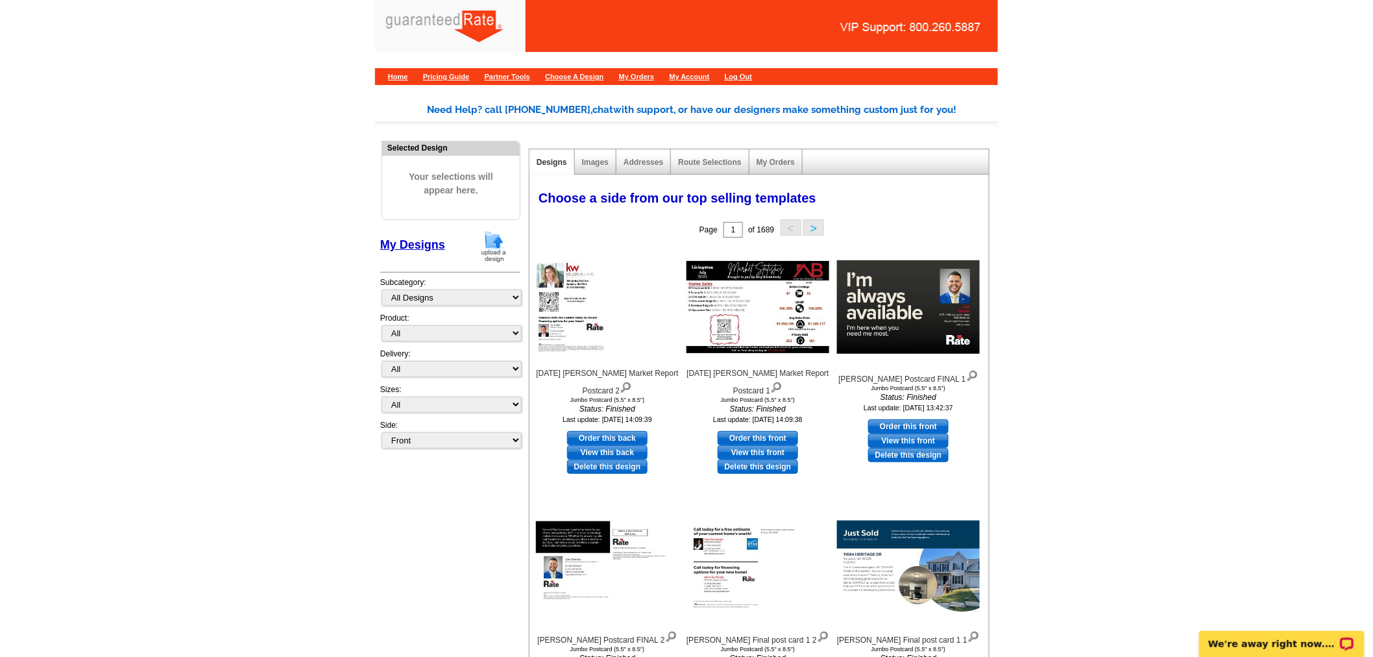
click at [485, 240] on img at bounding box center [494, 246] width 34 height 33
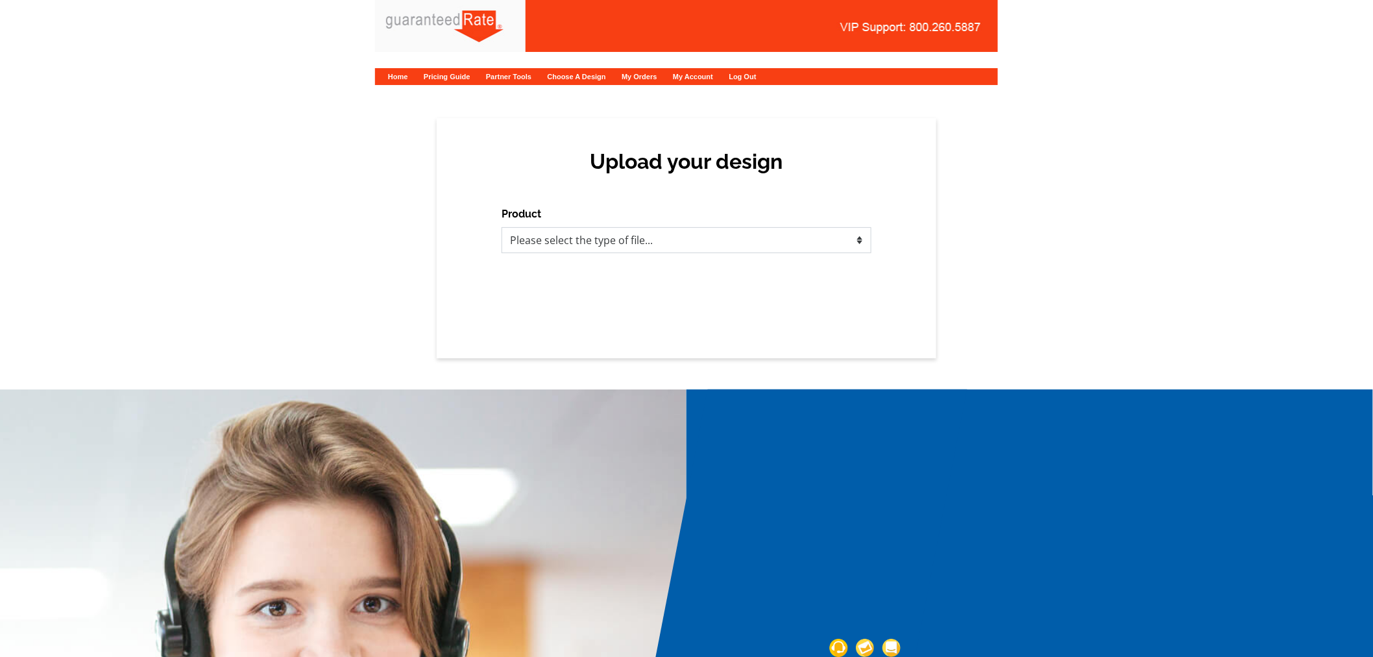
click at [703, 241] on select "Please select the type of file... Postcards Calendars Business Cards Letters an…" at bounding box center [687, 240] width 370 height 26
select select "1"
click at [502, 227] on select "Please select the type of file... Postcards Calendars Business Cards Letters an…" at bounding box center [687, 240] width 370 height 26
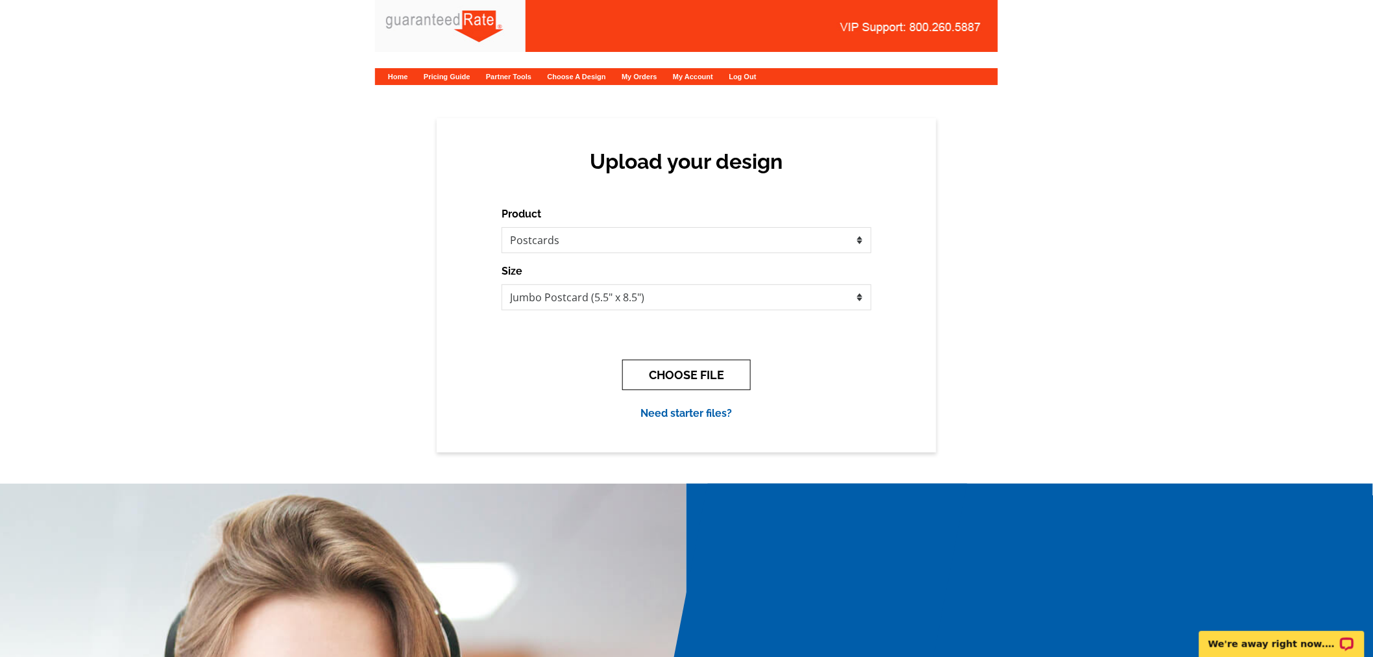
click at [690, 369] on button "CHOOSE FILE" at bounding box center [686, 374] width 128 height 30
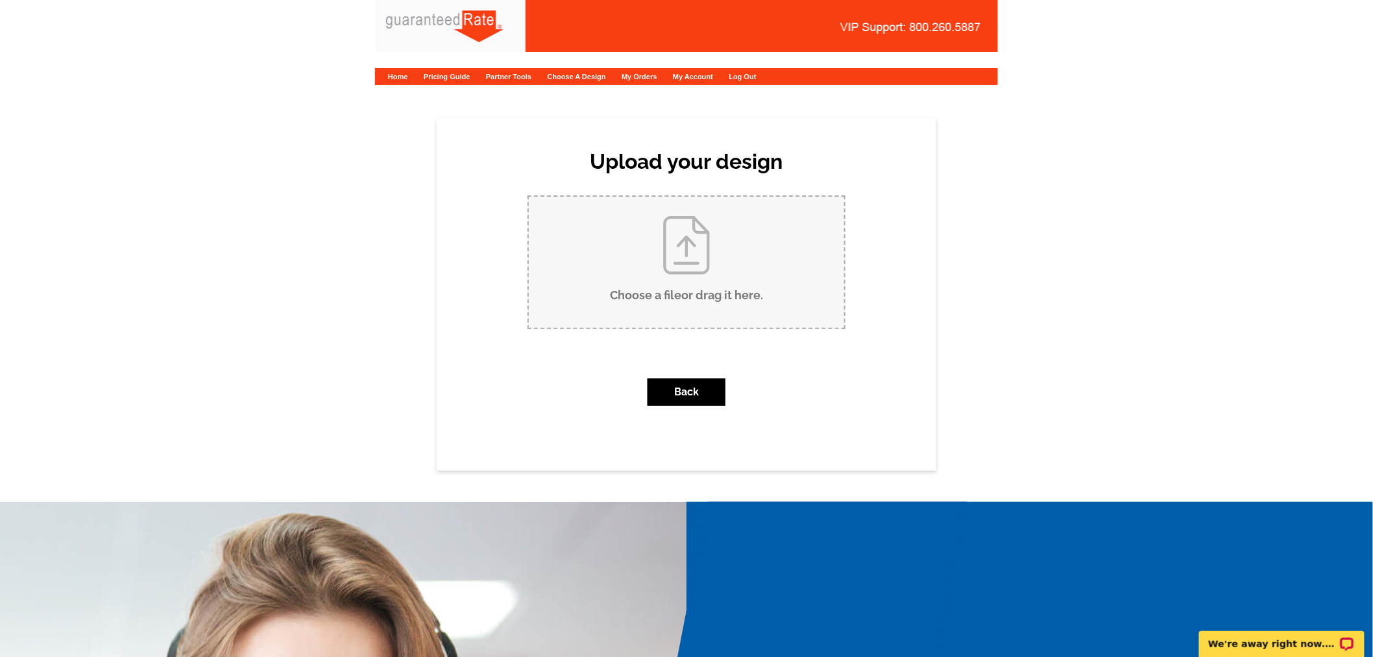
click at [755, 275] on input "Choose a file or drag it here ." at bounding box center [686, 262] width 315 height 131
type input "C:\fakepath\July 2025 Millburn Market Report Postcard.pdf"
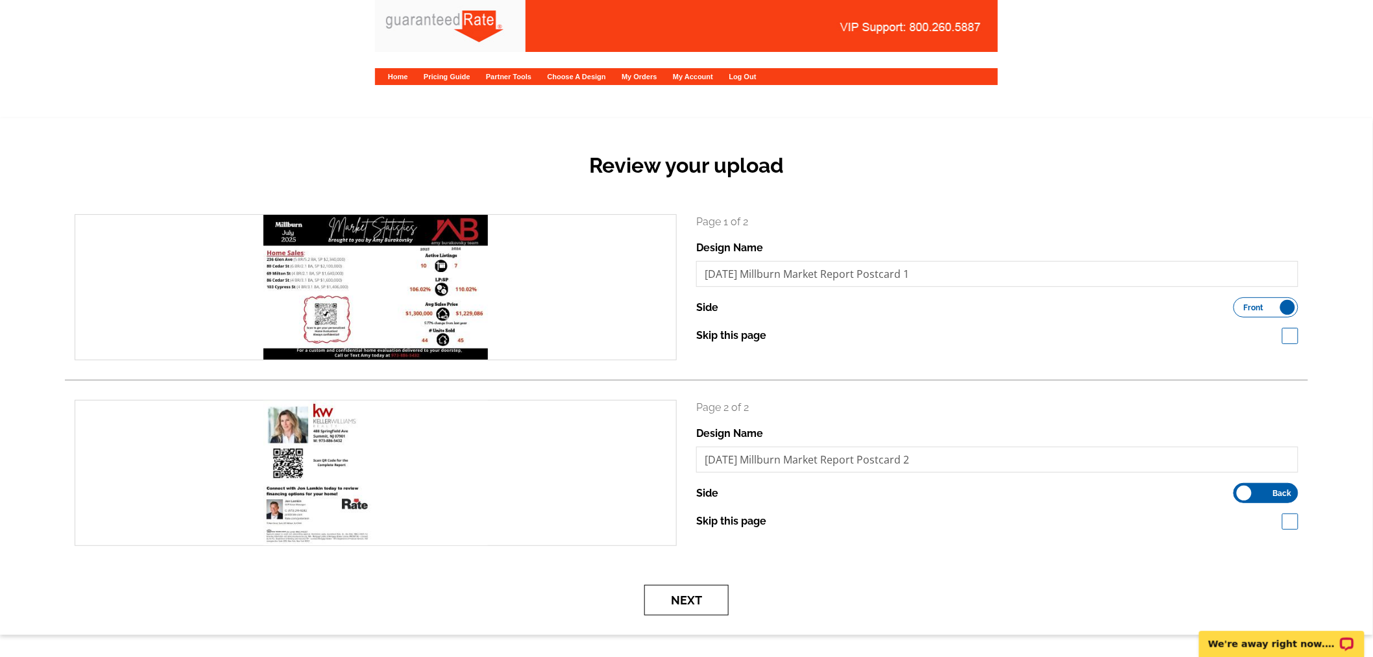
click at [712, 598] on button "Next" at bounding box center [686, 600] width 84 height 30
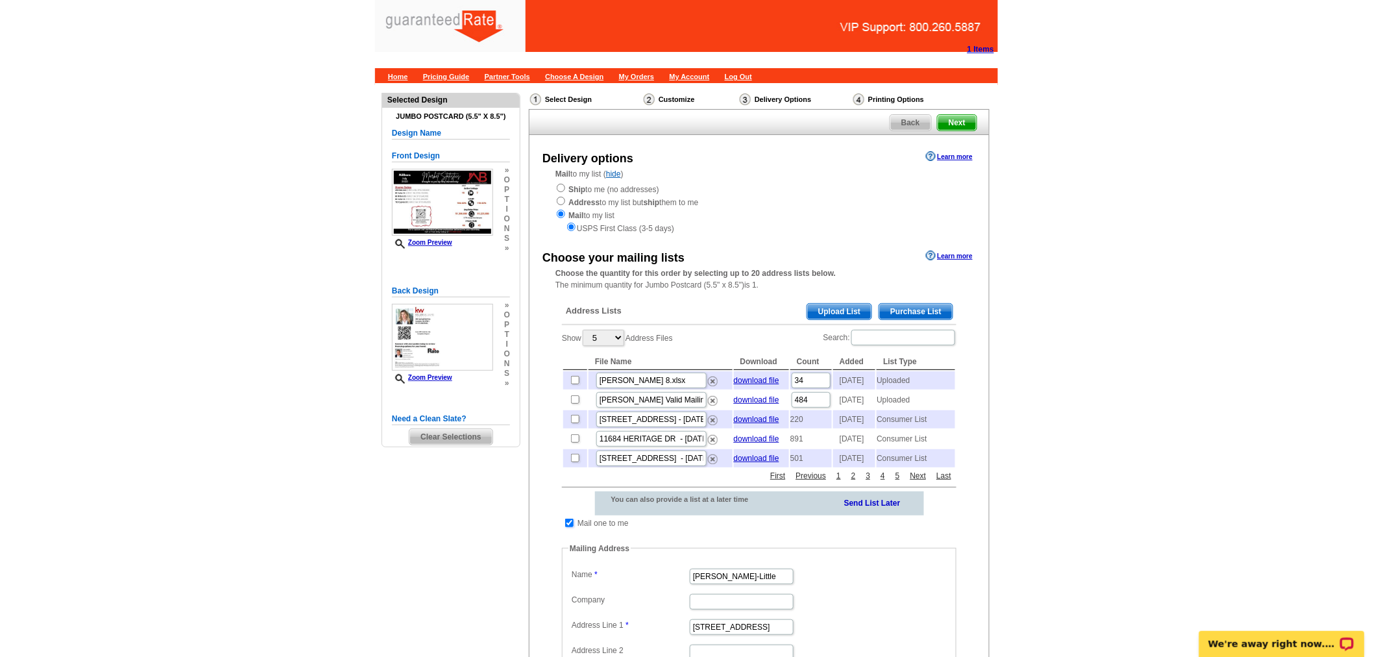
click at [568, 527] on input "checkbox" at bounding box center [569, 522] width 8 height 8
checkbox input "false"
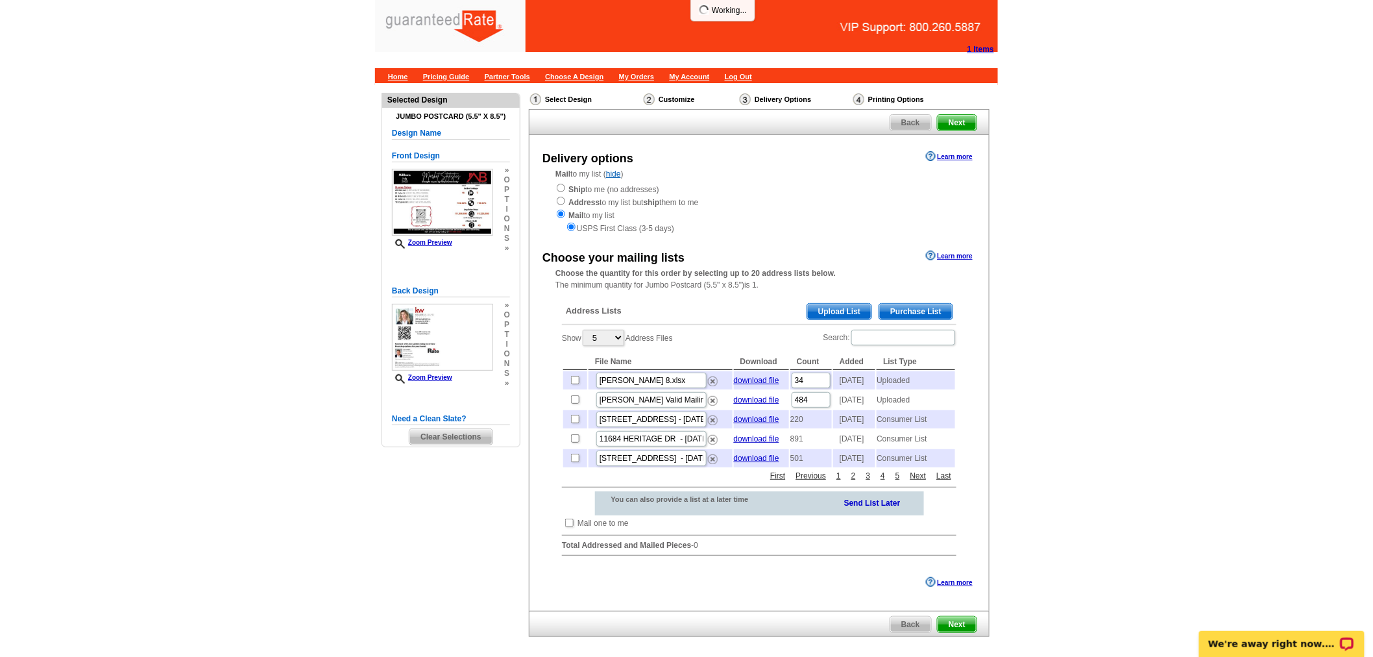
click at [858, 312] on span "Upload List" at bounding box center [839, 312] width 64 height 16
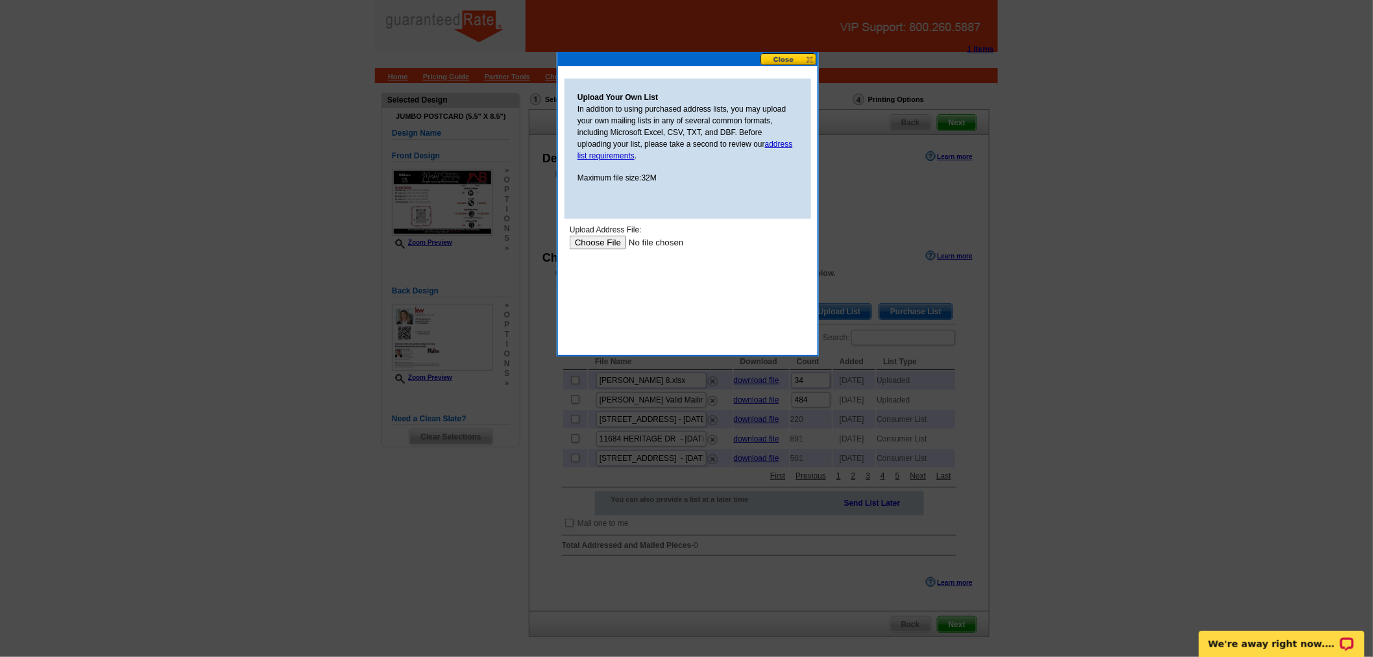
click at [612, 240] on input "file" at bounding box center [651, 242] width 164 height 14
type input "C:\fakepath\Millburn (8).xlsx"
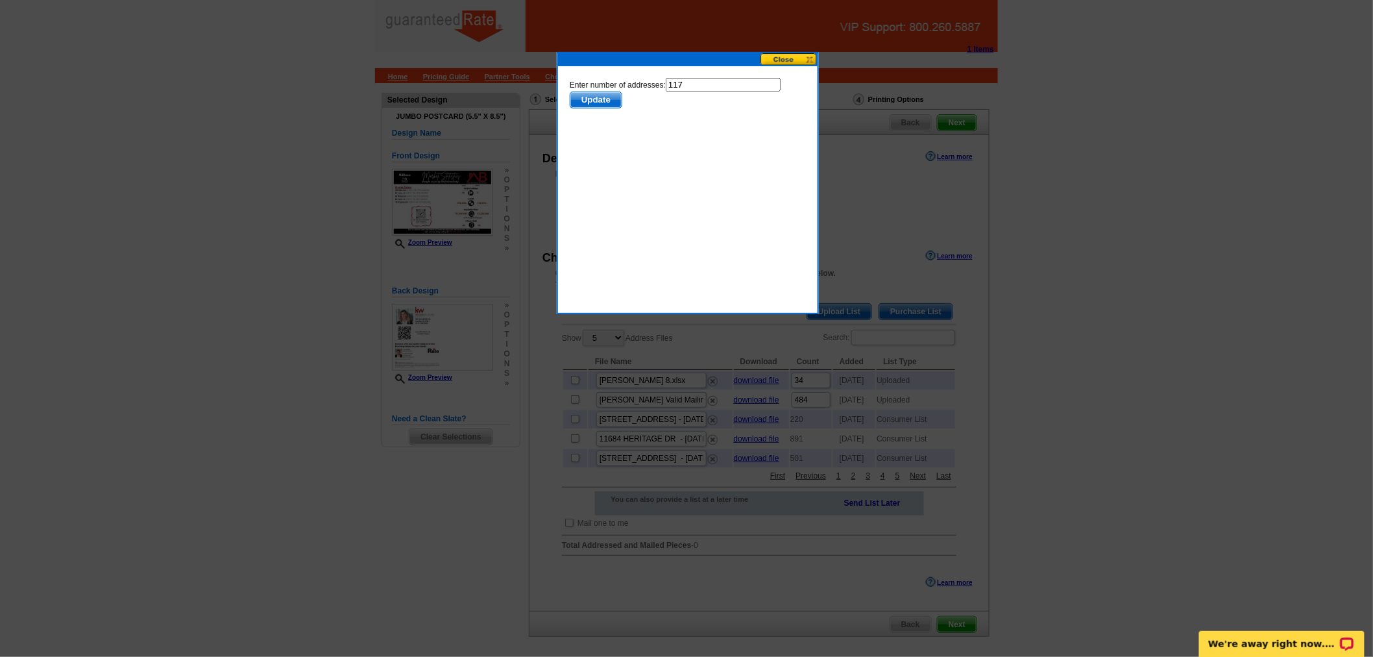
click at [585, 99] on span "Update" at bounding box center [595, 99] width 51 height 16
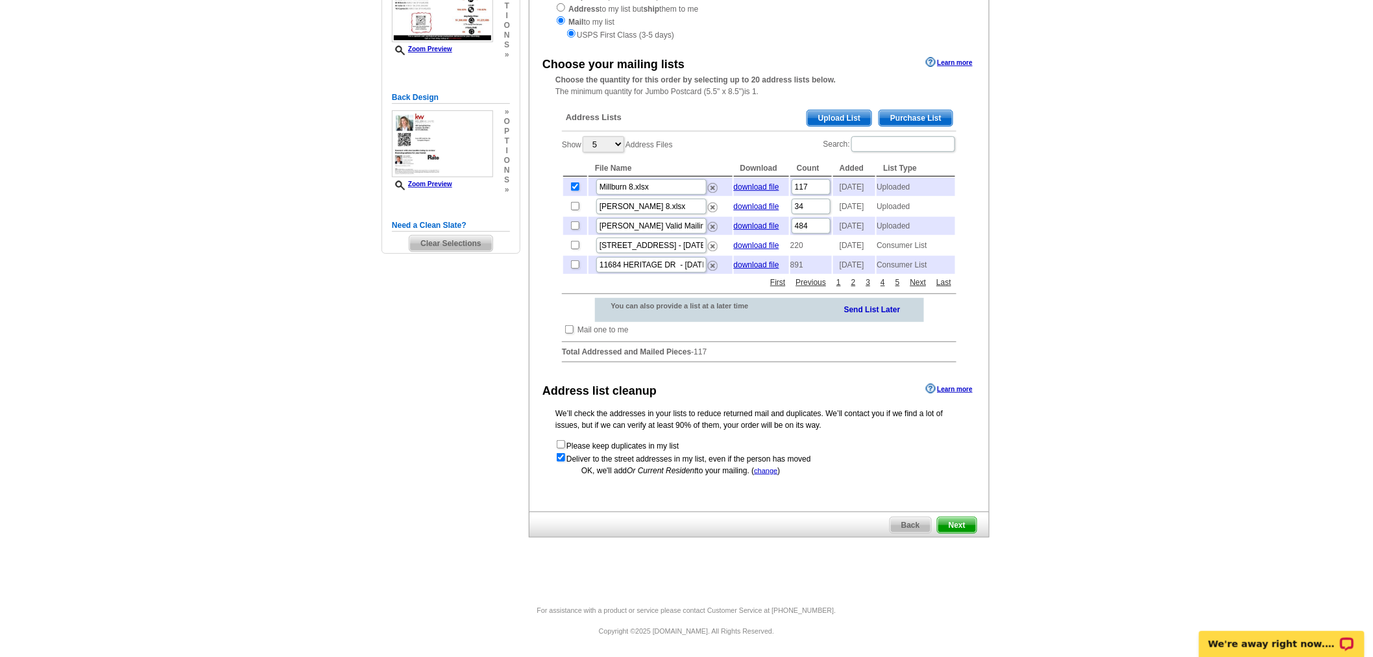
scroll to position [212, 0]
click at [949, 518] on span "Next" at bounding box center [957, 525] width 39 height 16
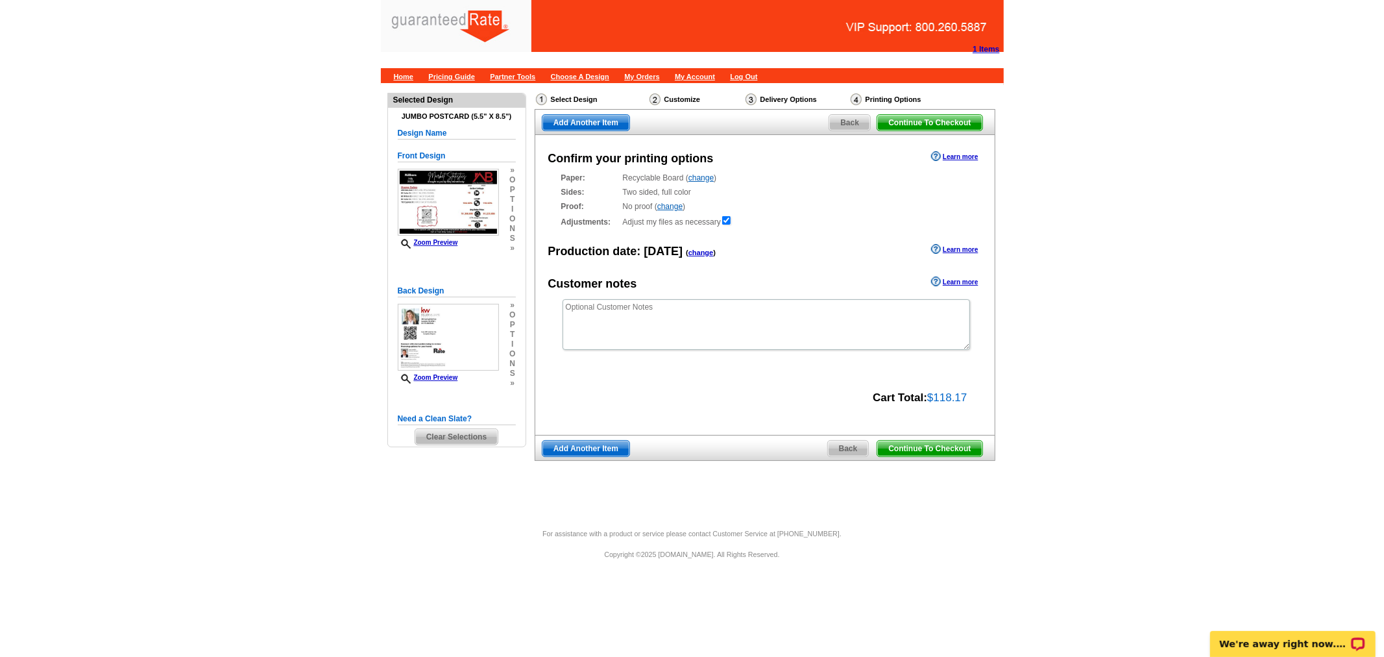
click at [947, 452] on span "Continue To Checkout" at bounding box center [929, 449] width 104 height 16
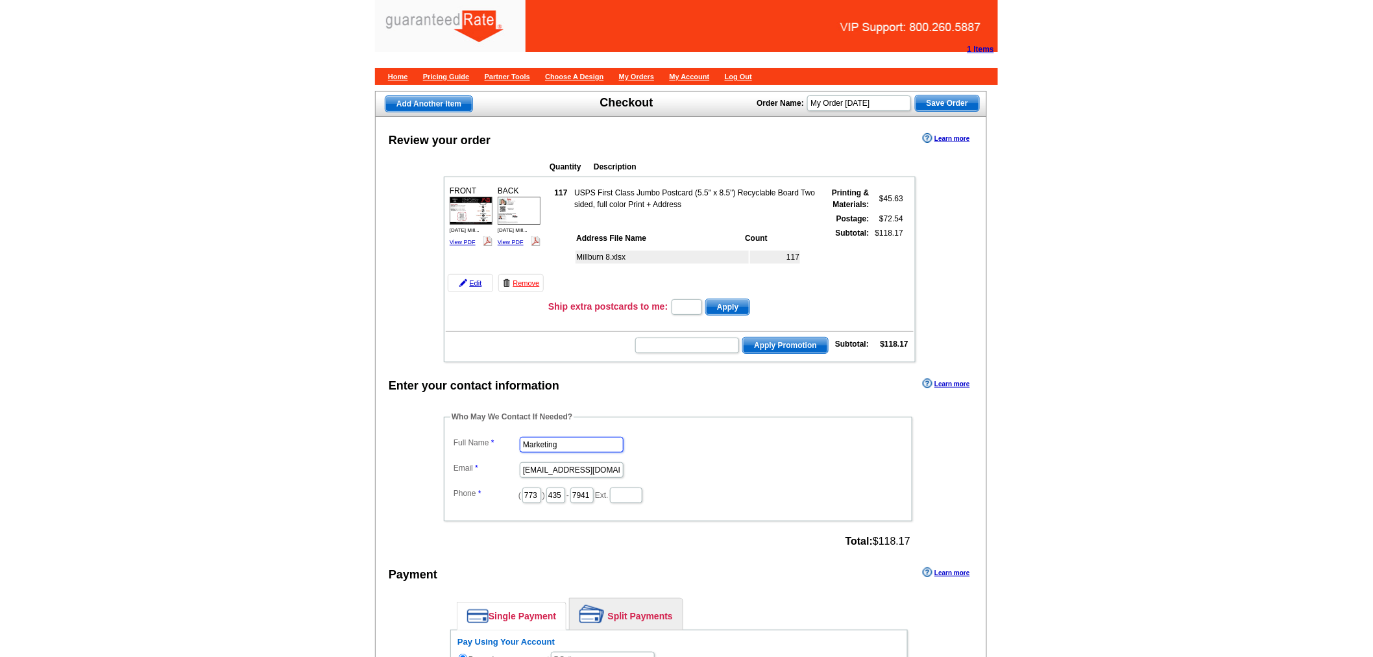
click at [554, 437] on input "Marketing" at bounding box center [572, 445] width 104 height 16
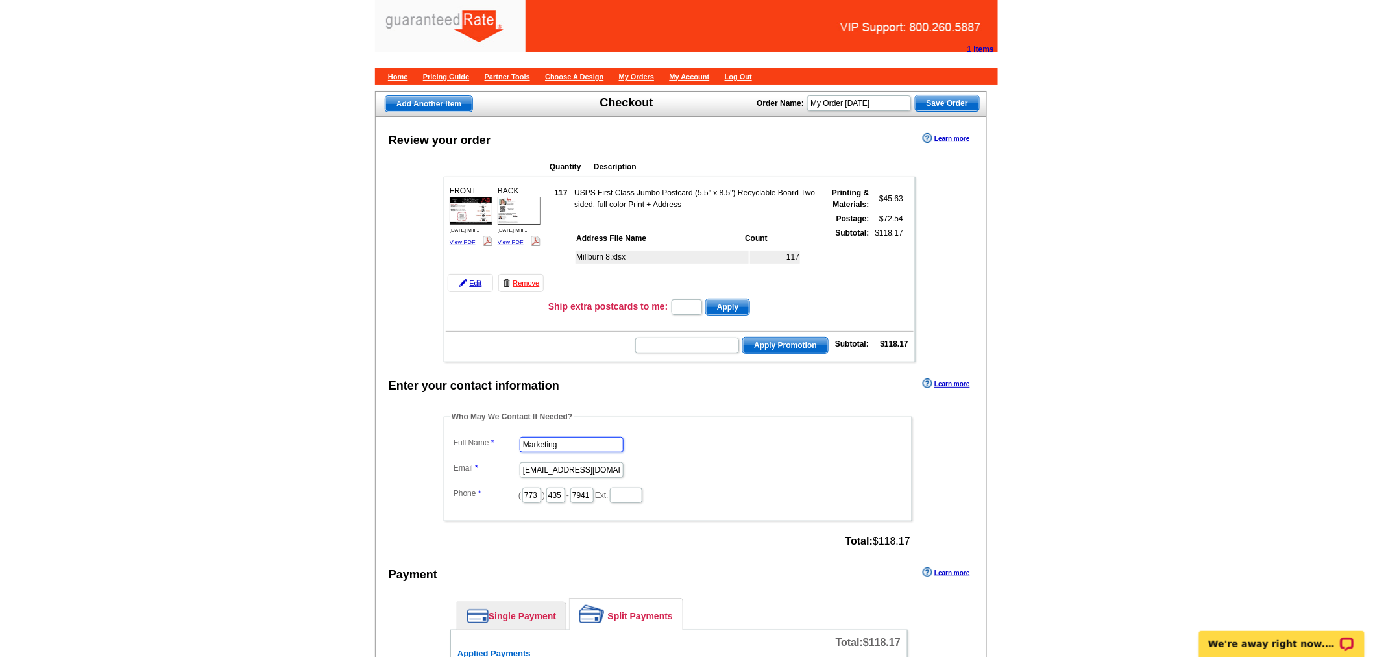
drag, startPoint x: 601, startPoint y: 442, endPoint x: 472, endPoint y: 436, distance: 129.9
click at [472, 436] on dl "Full Name Marketing Email [EMAIL_ADDRESS][DOMAIN_NAME] Phone ( 773 ) 435 - 7941…" at bounding box center [677, 468] width 455 height 71
type input "[PERSON_NAME]"
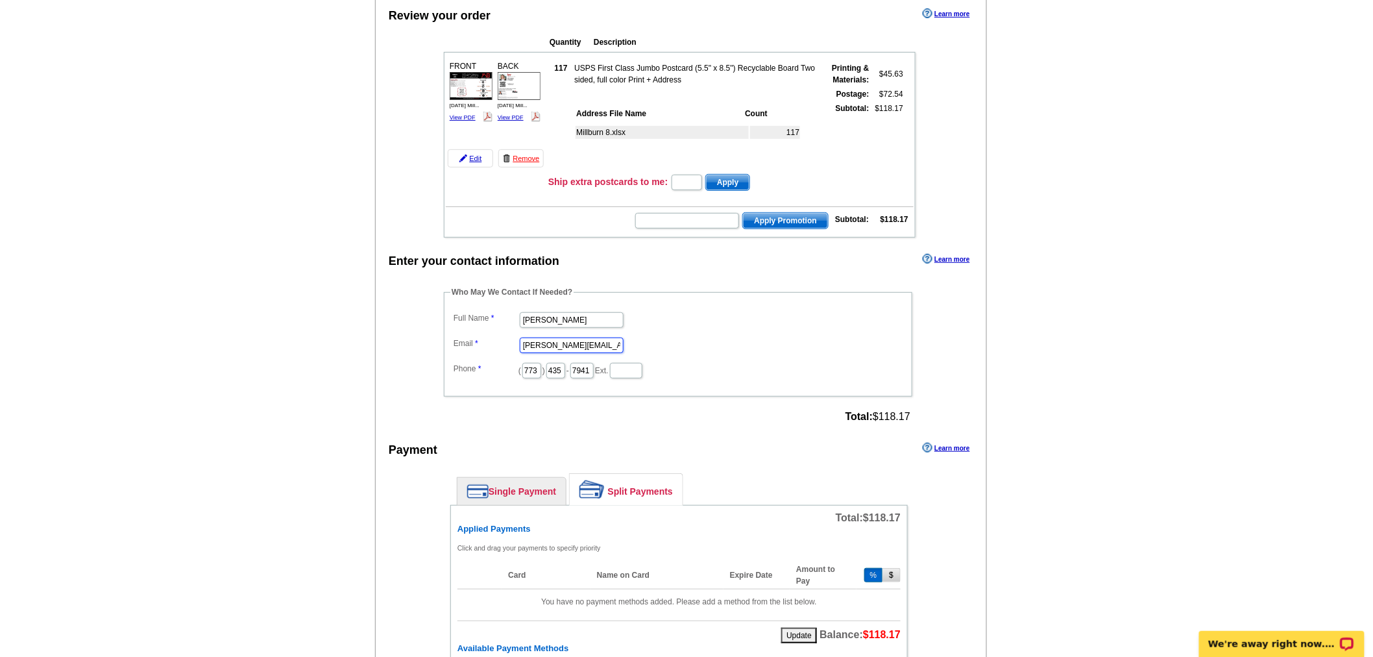
scroll to position [288, 0]
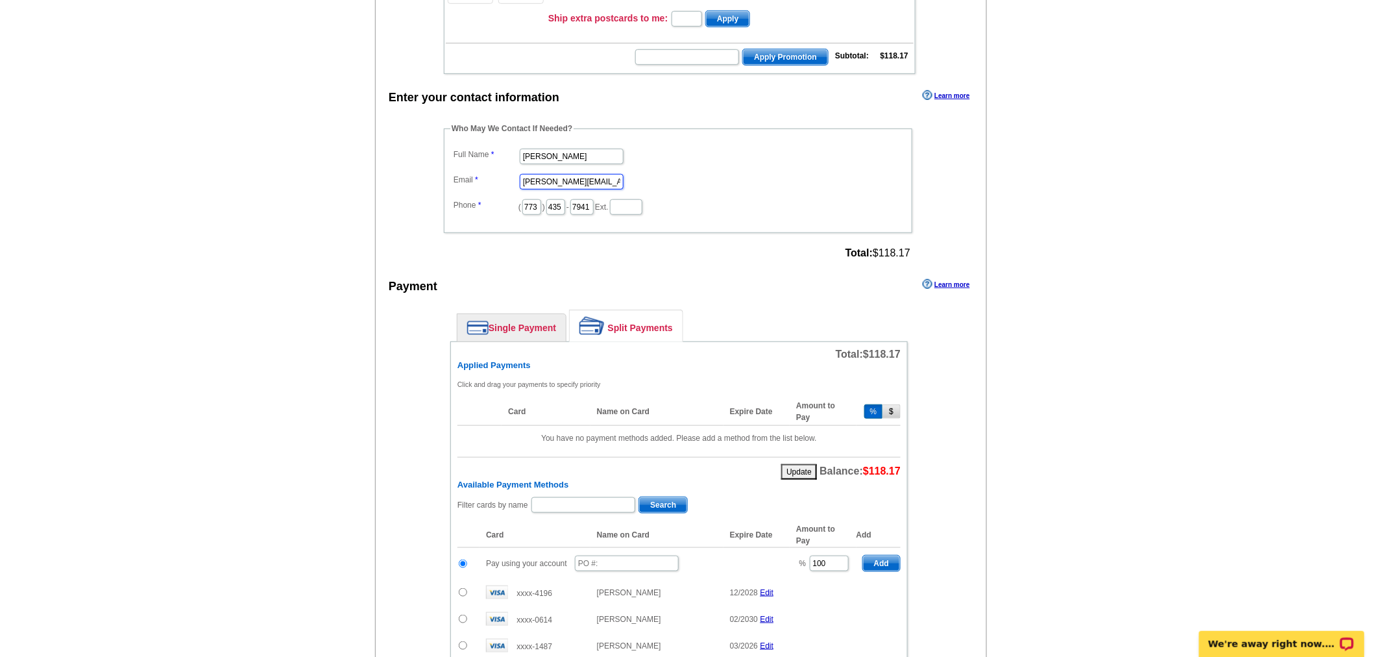
type input "[PERSON_NAME][EMAIL_ADDRESS][PERSON_NAME][DOMAIN_NAME]"
click at [620, 555] on input "text" at bounding box center [627, 563] width 104 height 16
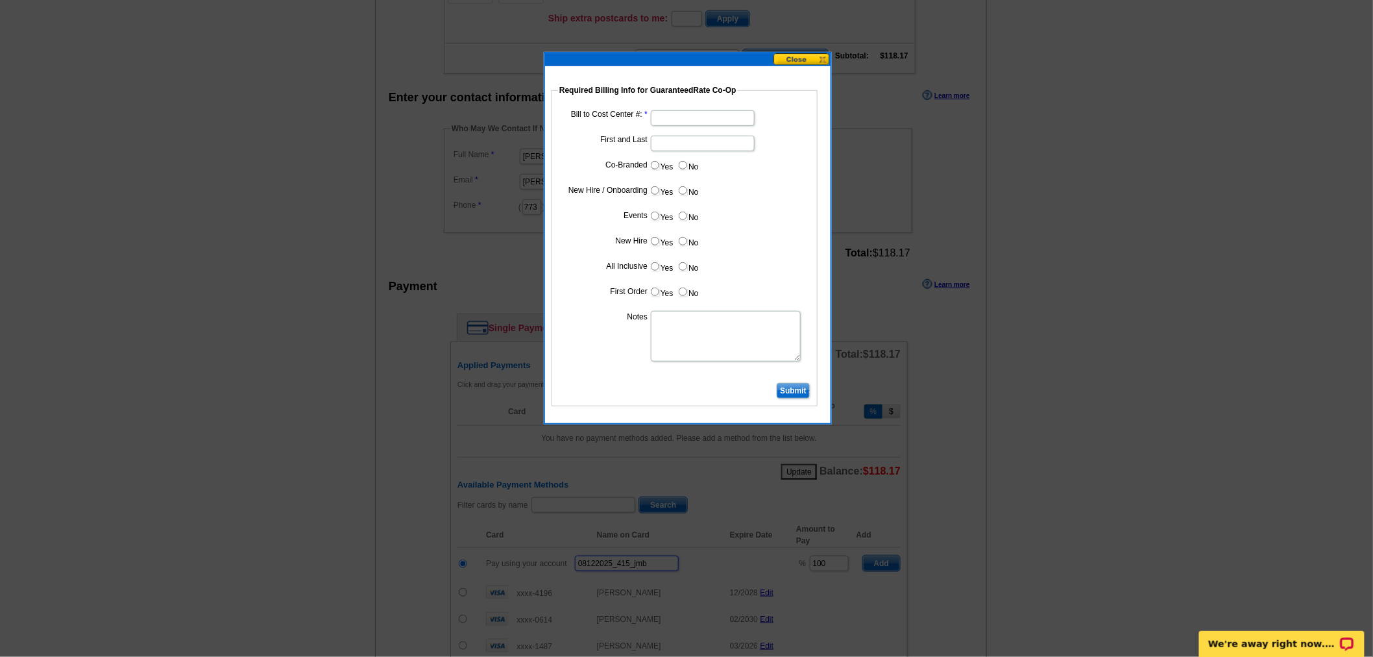
type input "08122025_415_jmb"
click at [697, 114] on input "Bill to Cost Center #:" at bounding box center [703, 118] width 104 height 16
type input "1857"
click at [696, 138] on input "First and Last" at bounding box center [703, 144] width 104 height 16
type input "Jon Lamkin"
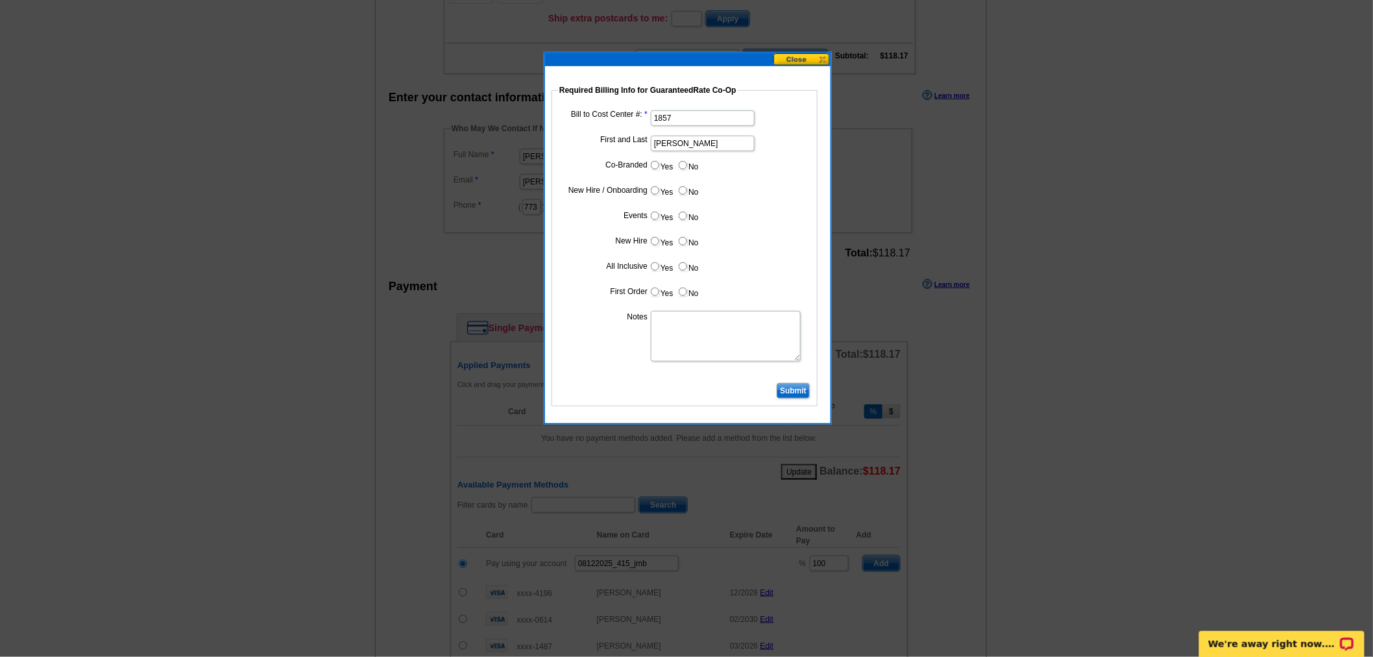
click at [651, 163] on input "Yes" at bounding box center [655, 165] width 8 height 8
radio input "true"
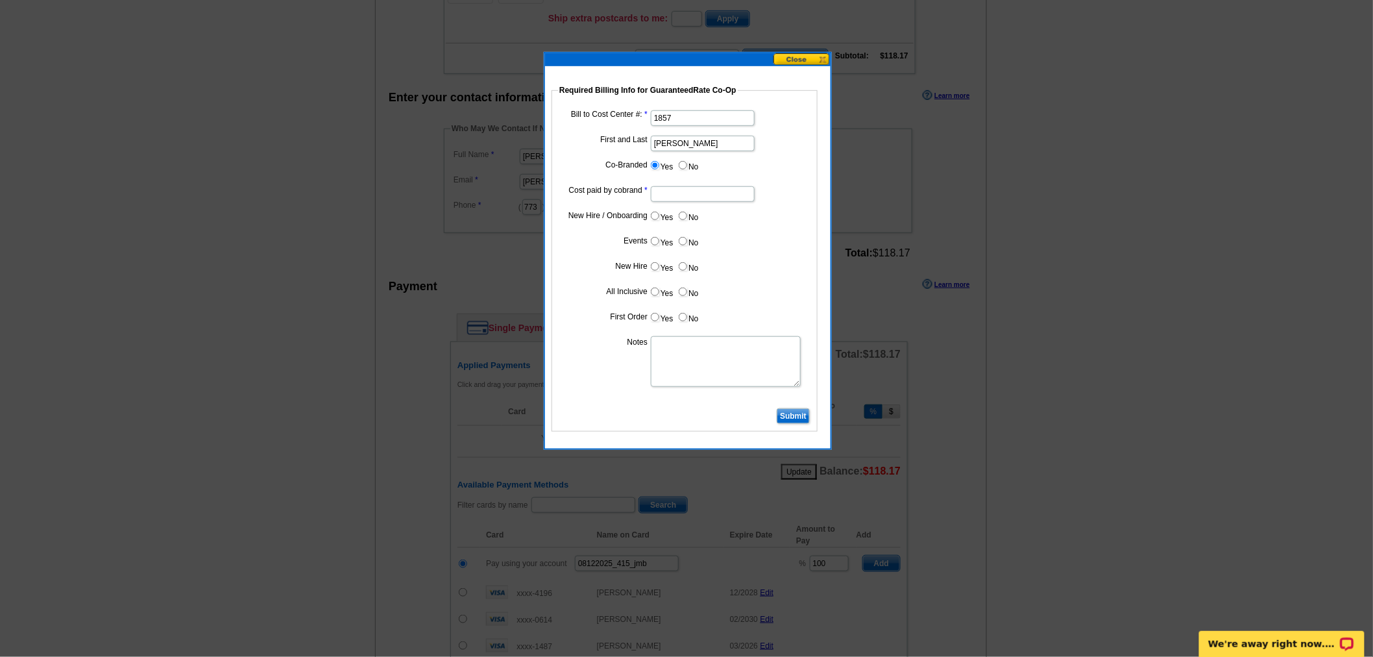
click at [725, 196] on input "Cost paid by cobrand" at bounding box center [703, 194] width 104 height 16
type input "50%"
click at [685, 212] on input "No" at bounding box center [683, 216] width 8 height 8
radio input "true"
click at [684, 241] on input "No" at bounding box center [683, 241] width 8 height 8
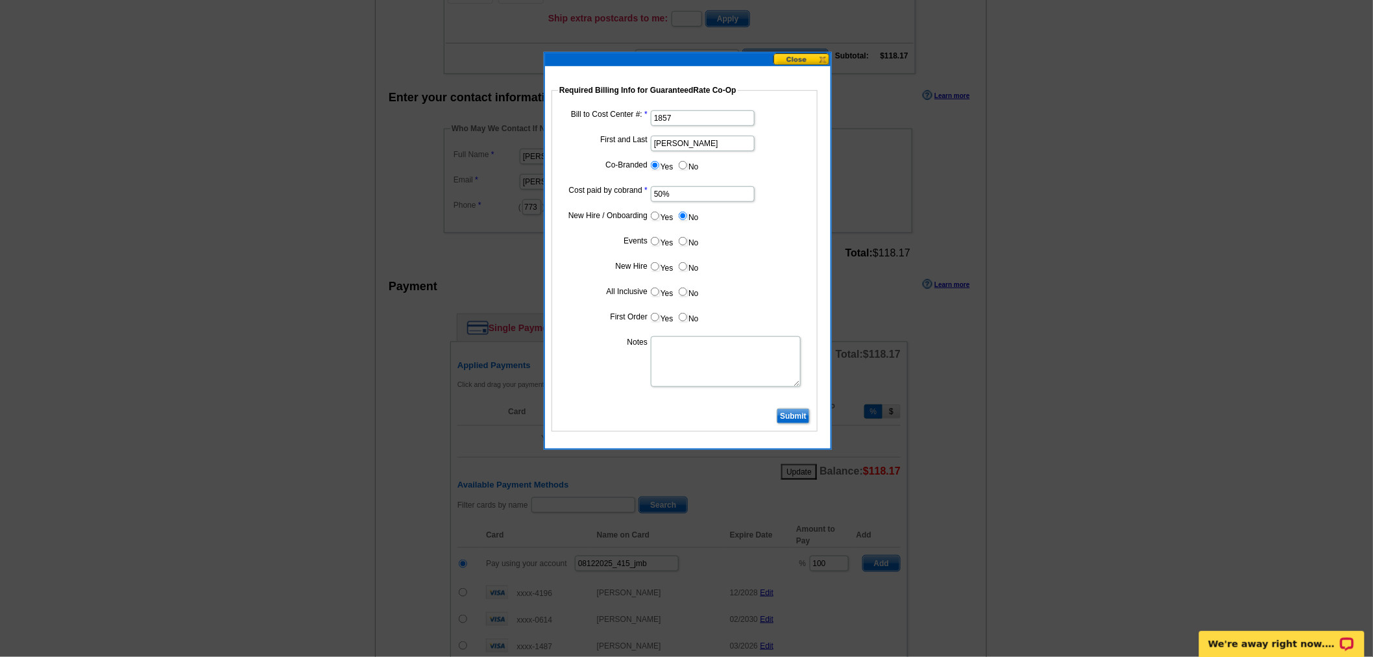
radio input "true"
click at [685, 272] on label "No" at bounding box center [687, 266] width 21 height 15
click at [685, 271] on input "No" at bounding box center [683, 266] width 8 height 8
radio input "true"
click at [683, 290] on input "No" at bounding box center [683, 291] width 8 height 8
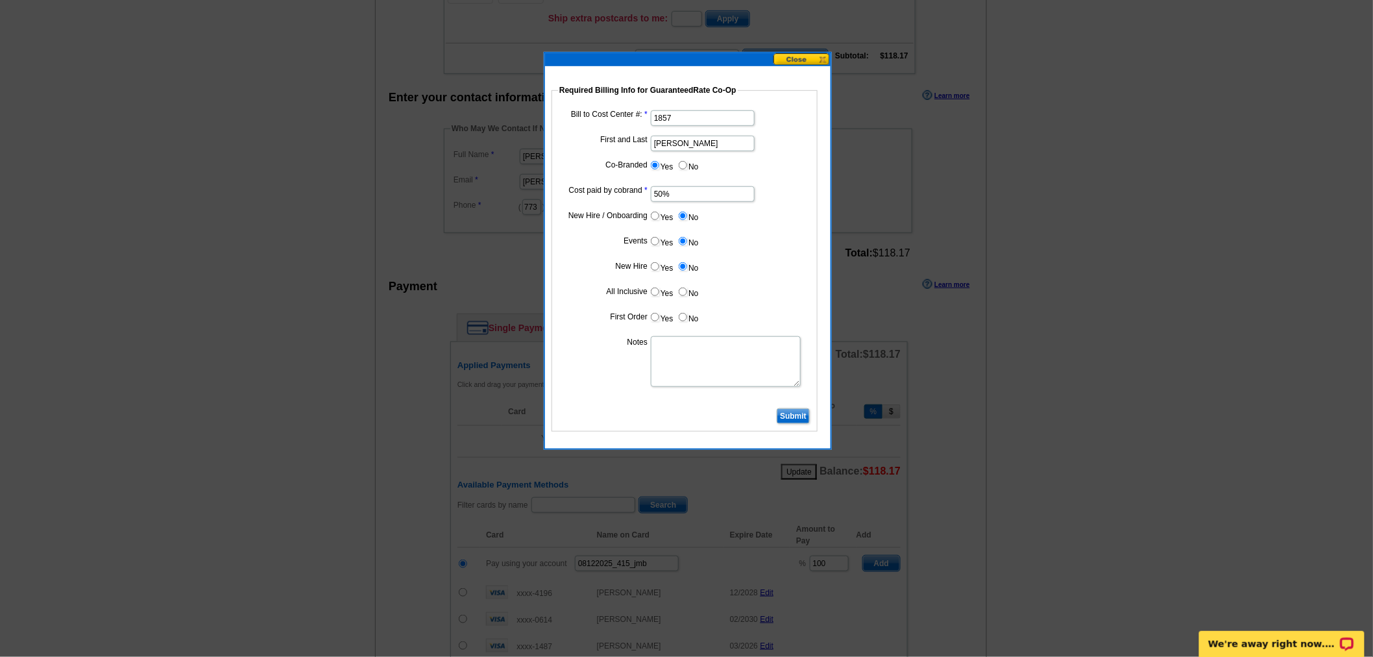
radio input "true"
click at [683, 321] on label "No" at bounding box center [687, 316] width 21 height 15
click at [683, 321] on input "No" at bounding box center [683, 317] width 8 height 8
radio input "true"
click at [790, 424] on fieldset "Required Billing Info for GuaranteedRate Co-Op Bill to Cost Center #: 1857 Firs…" at bounding box center [684, 257] width 266 height 347
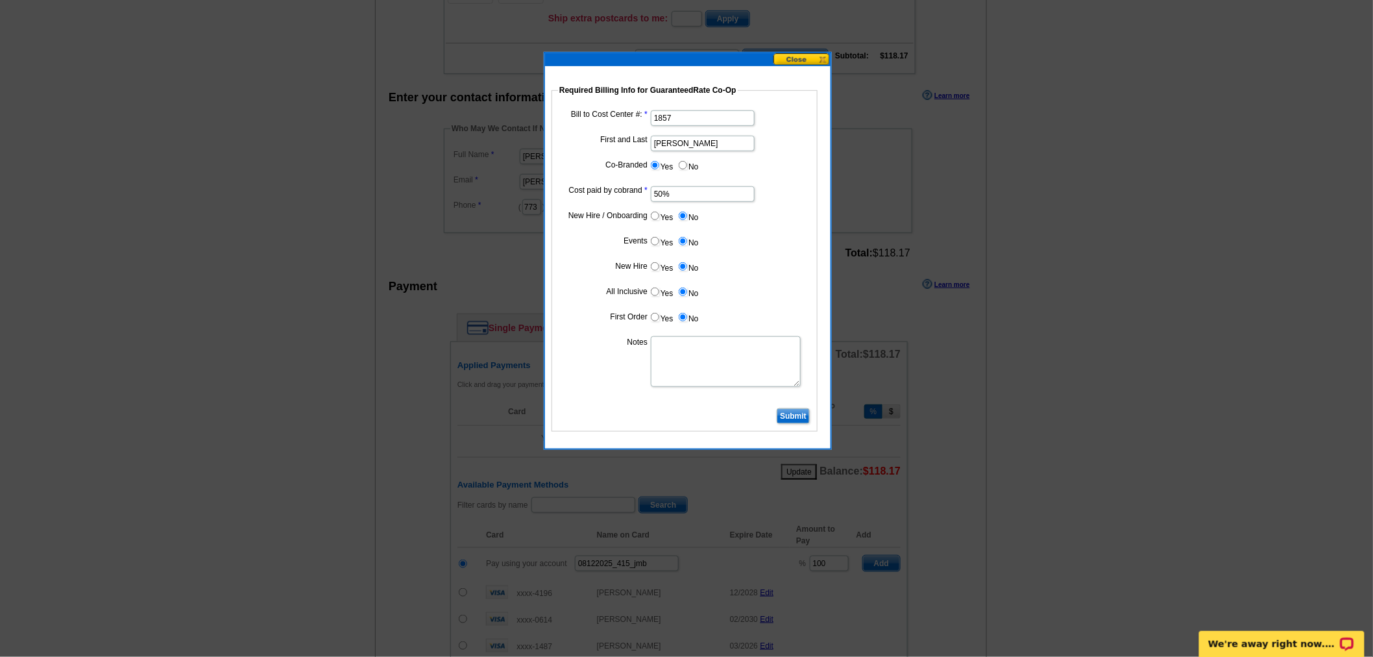
click at [793, 413] on input "Submit" at bounding box center [793, 416] width 33 height 16
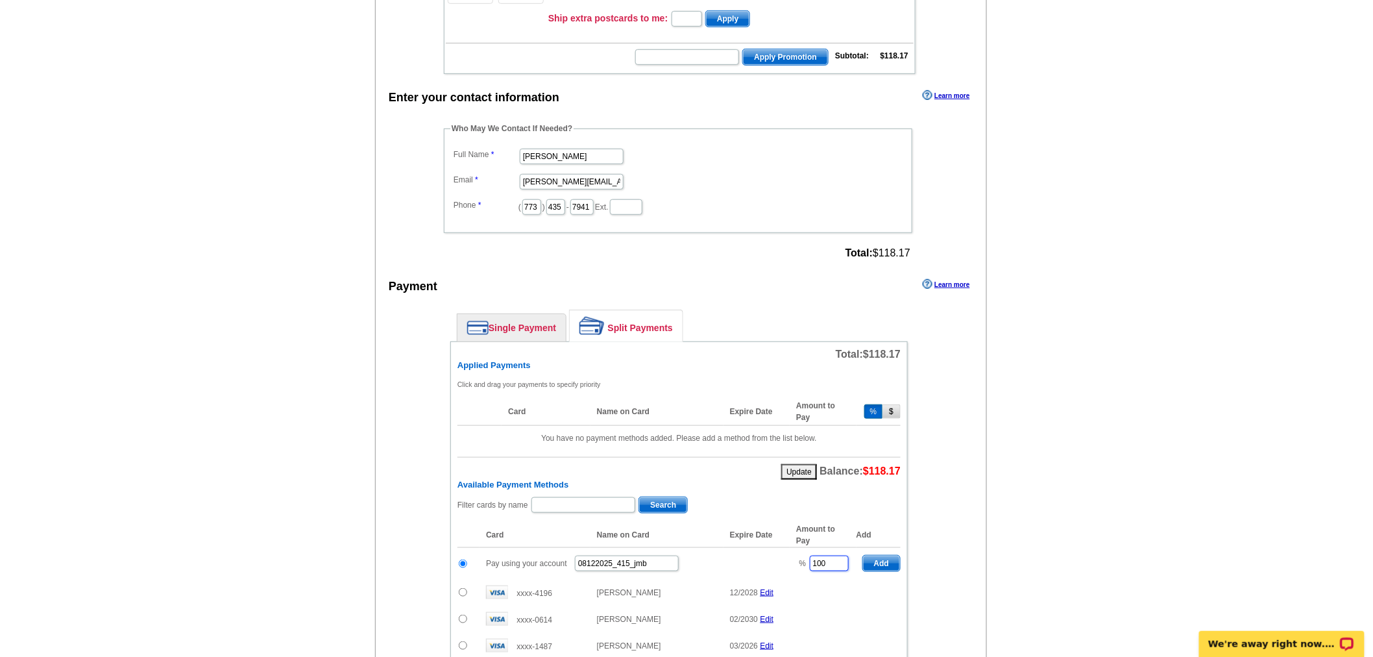
drag, startPoint x: 838, startPoint y: 555, endPoint x: 780, endPoint y: 553, distance: 57.1
click at [780, 553] on tr "Pay using your account 08122025_415_jmb % 100 Add" at bounding box center [678, 564] width 443 height 32
click at [880, 555] on span "Add" at bounding box center [881, 563] width 37 height 16
type input "100"
radio input "false"
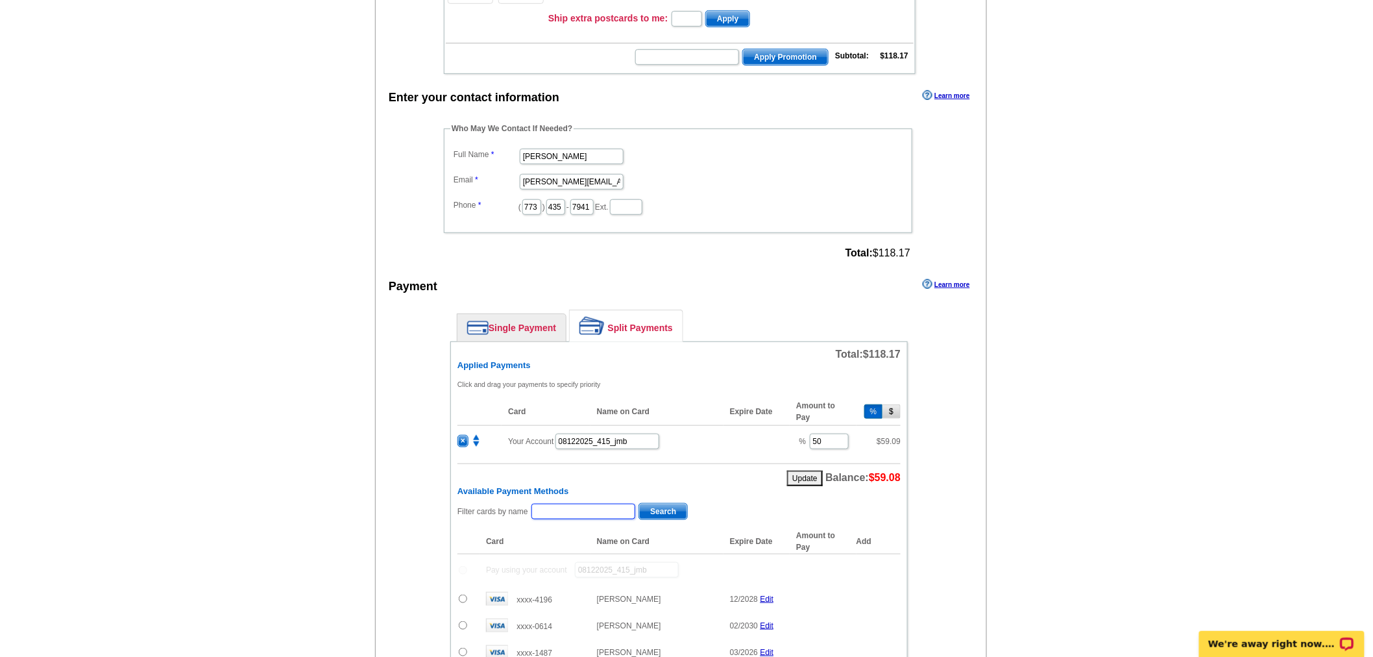
click at [598, 507] on input "text" at bounding box center [583, 511] width 104 height 16
type input "Amy B"
click at [675, 506] on span "Search" at bounding box center [663, 511] width 48 height 16
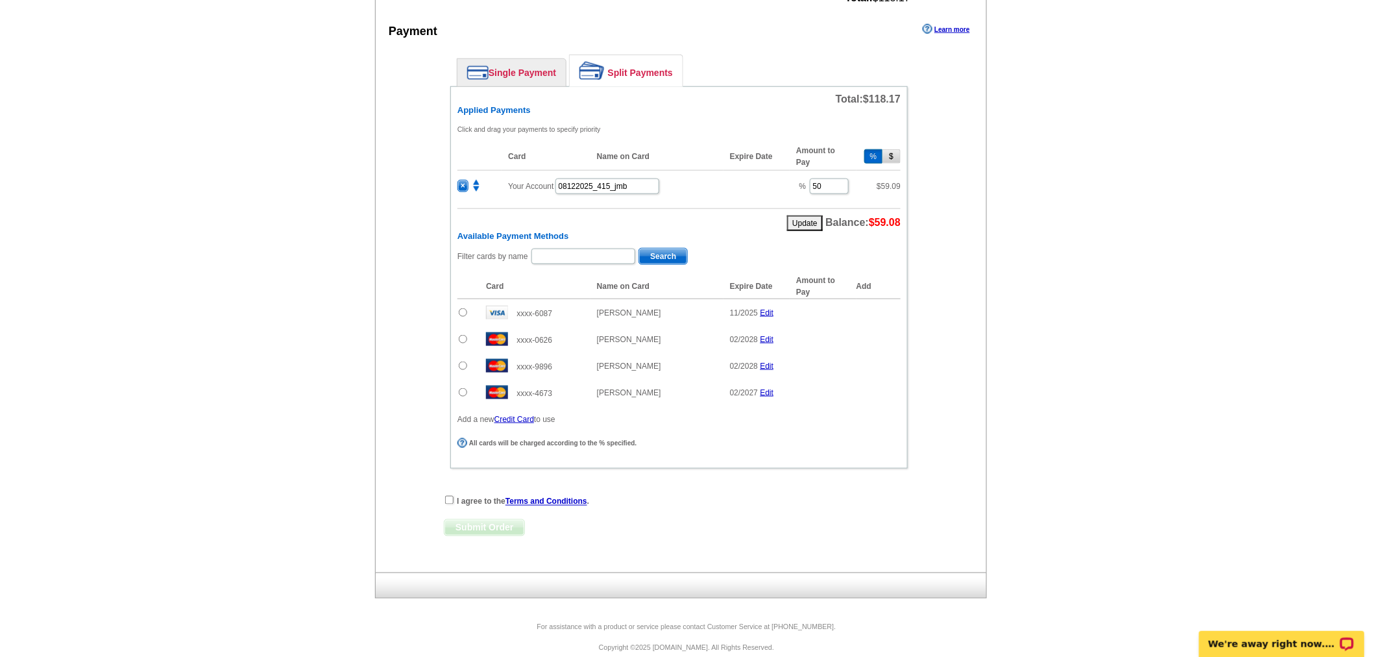
scroll to position [552, 0]
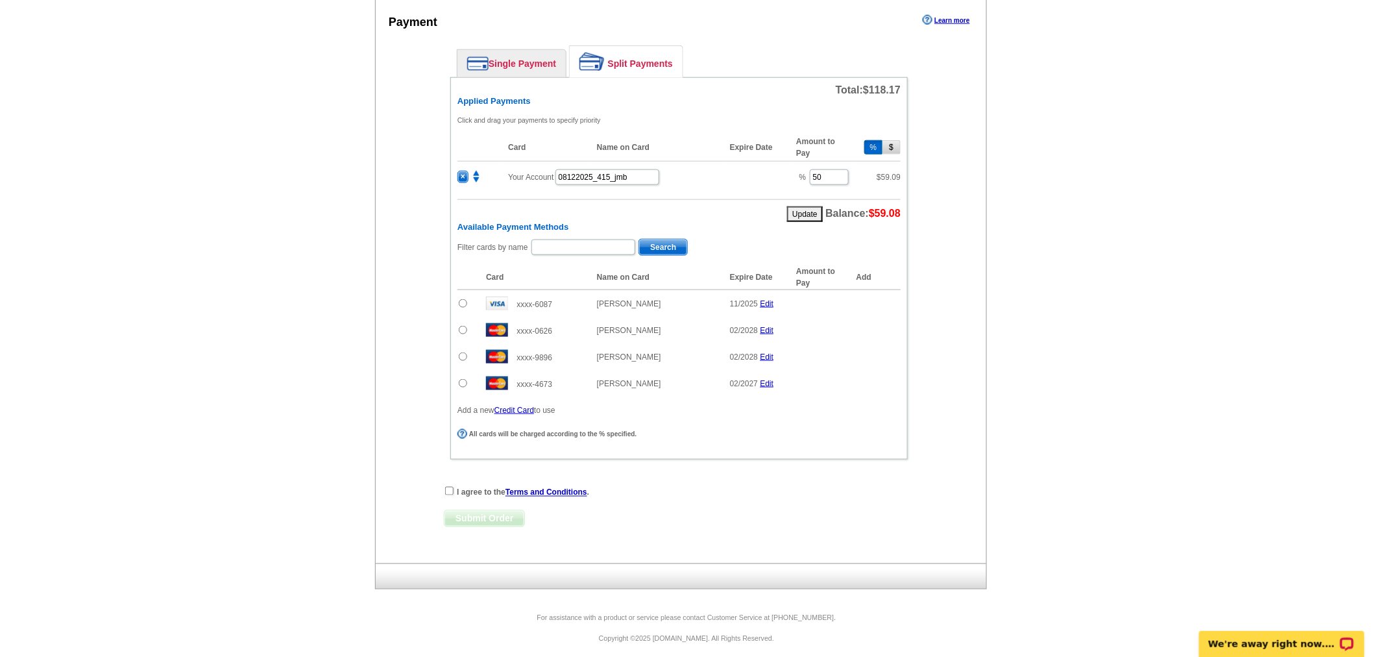
click at [457, 321] on td at bounding box center [468, 330] width 22 height 27
click at [463, 326] on input "radio" at bounding box center [463, 330] width 8 height 8
click at [894, 328] on span "Add" at bounding box center [881, 332] width 37 height 16
radio input "false"
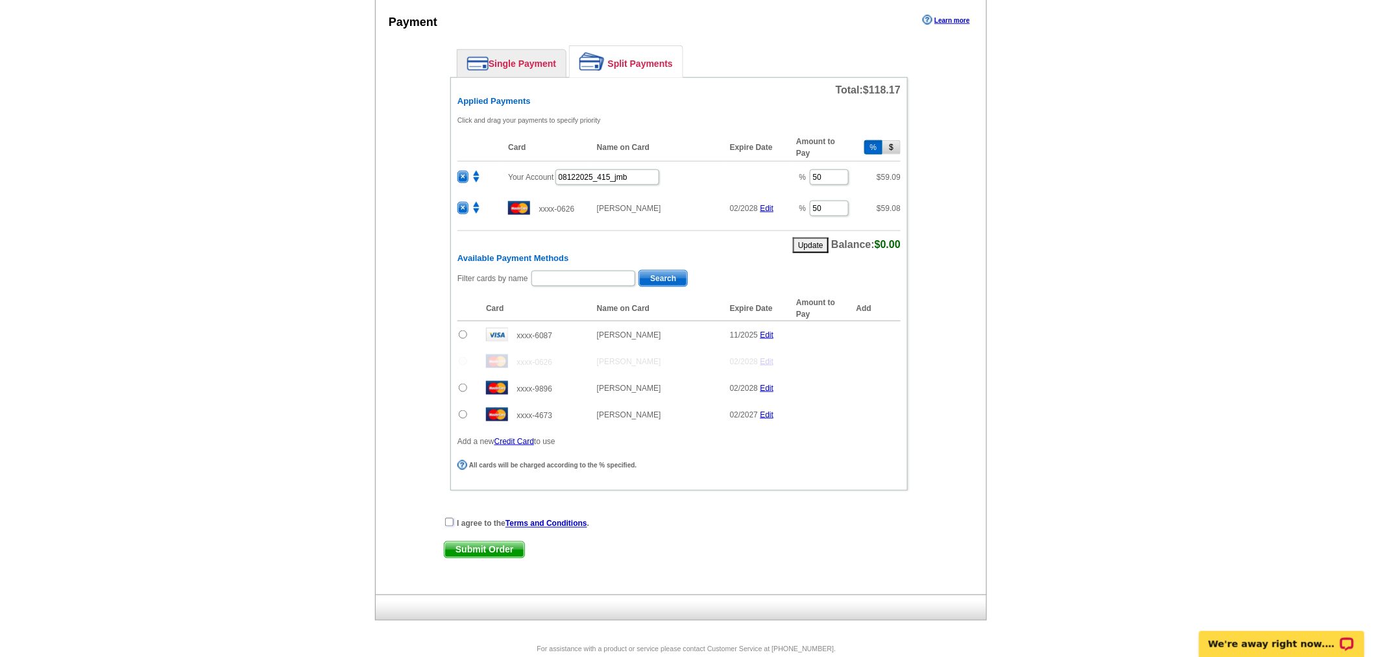
click at [448, 518] on input "checkbox" at bounding box center [449, 522] width 8 height 8
checkbox input "true"
click at [498, 542] on span "Submit Order" at bounding box center [484, 550] width 80 height 16
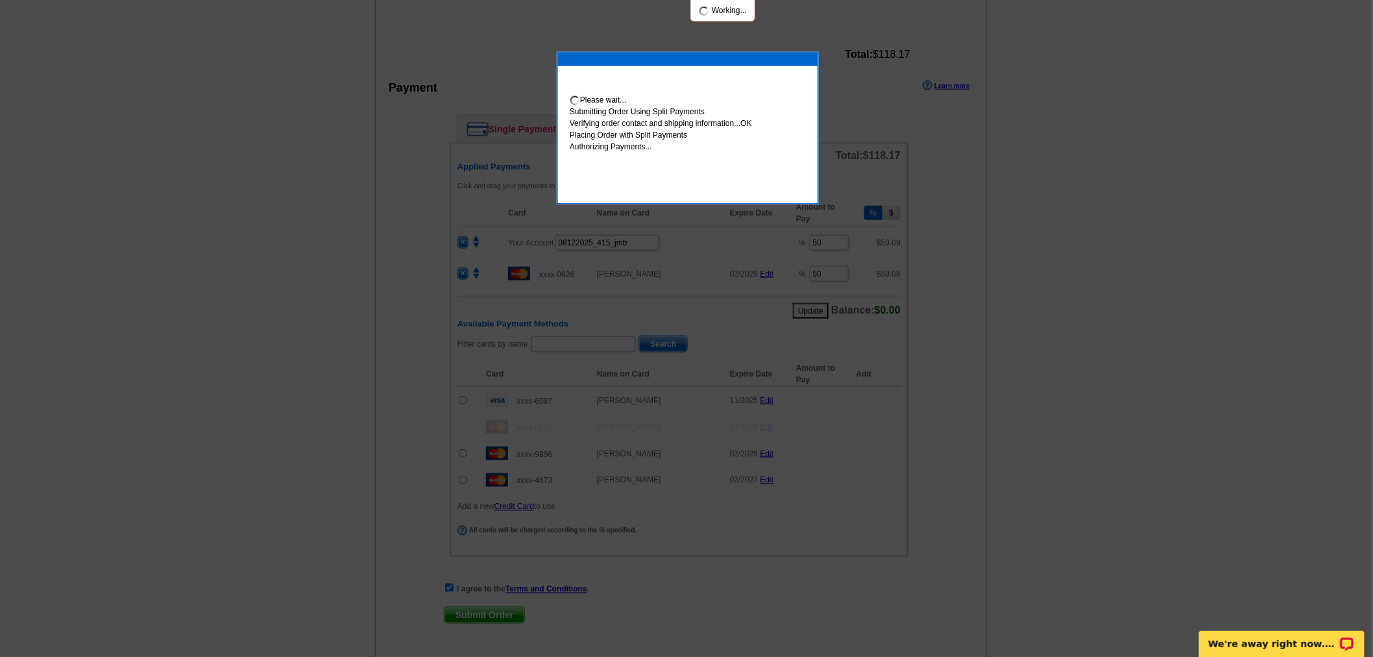
scroll to position [618, 0]
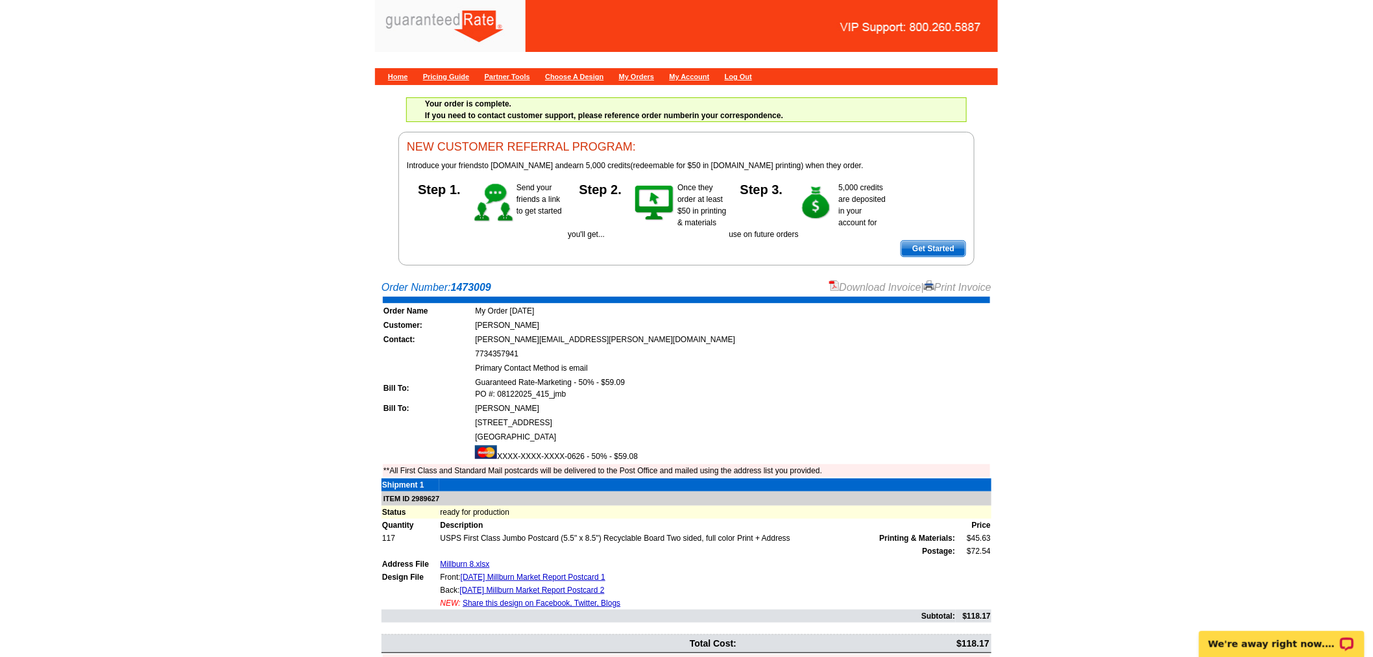
click at [873, 285] on link "Download Invoice" at bounding box center [875, 287] width 92 height 11
